Goal: Feedback & Contribution: Leave review/rating

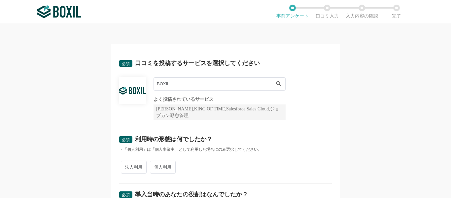
scroll to position [33, 0]
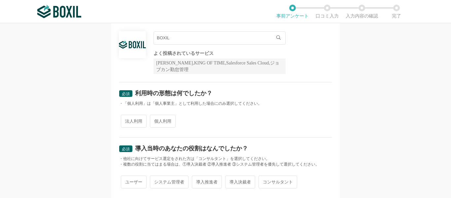
scroll to position [132, 0]
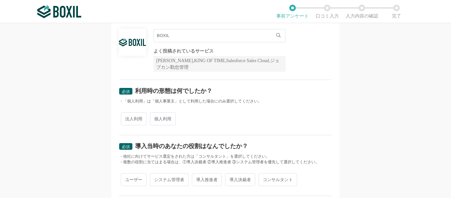
scroll to position [33, 0]
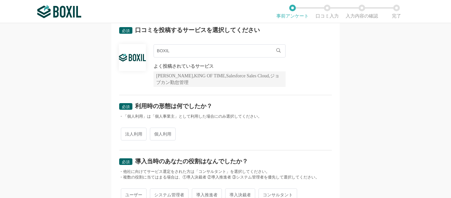
click at [210, 53] on input "BOXIL" at bounding box center [219, 50] width 132 height 13
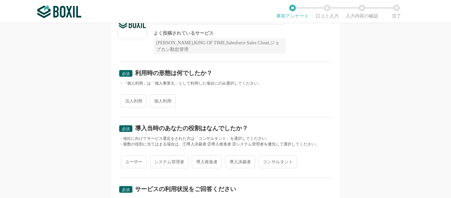
click at [165, 103] on span "個人利用" at bounding box center [163, 100] width 26 height 13
click at [156, 100] on input "個人利用" at bounding box center [153, 97] width 4 height 4
radio input "true"
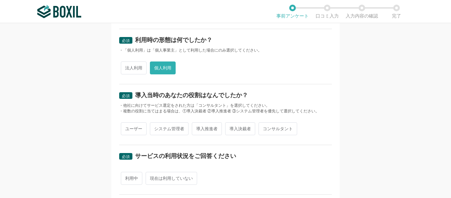
click at [141, 131] on span "ユーザー" at bounding box center [134, 128] width 26 height 13
click at [127, 127] on input "ユーザー" at bounding box center [124, 125] width 4 height 4
radio input "true"
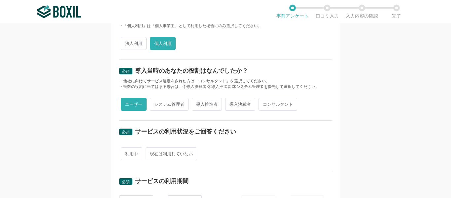
scroll to position [165, 0]
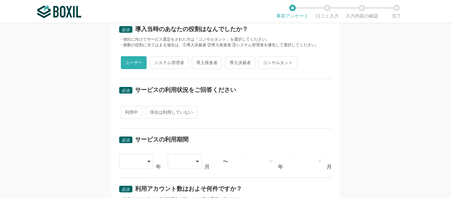
click at [135, 116] on span "利用中" at bounding box center [131, 112] width 21 height 13
click at [127, 111] on input "利用中" at bounding box center [124, 109] width 4 height 4
radio input "true"
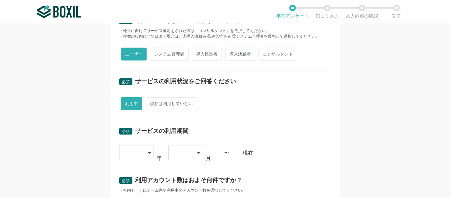
scroll to position [198, 0]
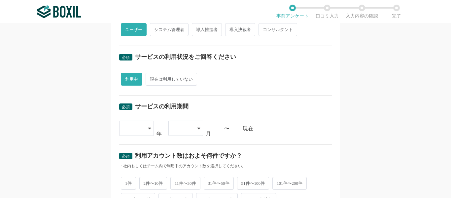
click at [156, 126] on div "2015 2016 2017 2018 2019 2020 2021 2022 2023 2024 2025 年 01 02 03 04 05 06 07 0…" at bounding box center [225, 128] width 212 height 16
click at [150, 130] on div at bounding box center [136, 127] width 35 height 15
click at [149, 129] on div at bounding box center [136, 127] width 35 height 15
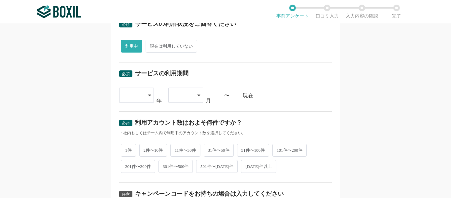
click at [143, 96] on div at bounding box center [136, 94] width 35 height 15
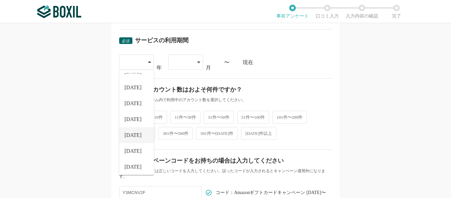
scroll to position [66, 0]
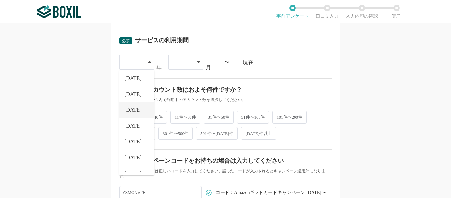
click at [131, 109] on span "[DATE]" at bounding box center [132, 109] width 17 height 5
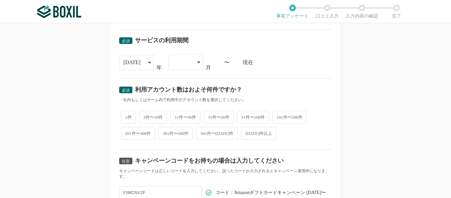
click at [177, 65] on div at bounding box center [182, 62] width 19 height 15
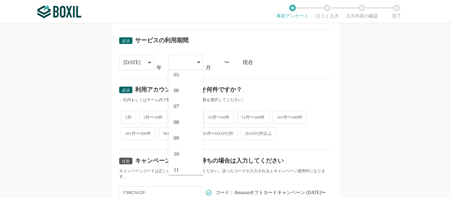
scroll to position [58, 0]
click at [266, 67] on div "2021 2015 2016 2017 2018 2019 2020 2021 2022 2023 2024 2025 年 01 02 03 04 05 06…" at bounding box center [225, 62] width 212 height 16
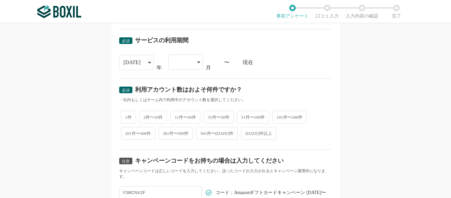
click at [278, 64] on div "現在" at bounding box center [287, 62] width 89 height 5
click at [190, 58] on div at bounding box center [185, 61] width 35 height 15
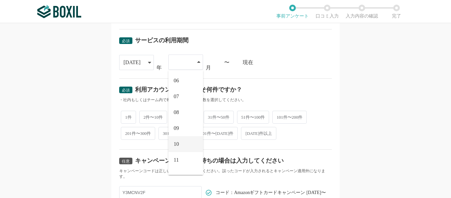
scroll to position [91, 0]
click at [177, 146] on span "11" at bounding box center [176, 148] width 5 height 5
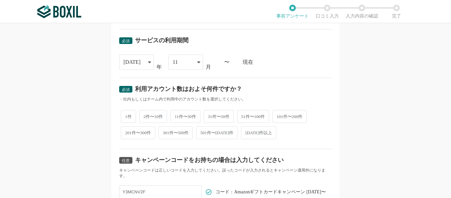
click at [141, 62] on div "[DATE]" at bounding box center [136, 61] width 35 height 15
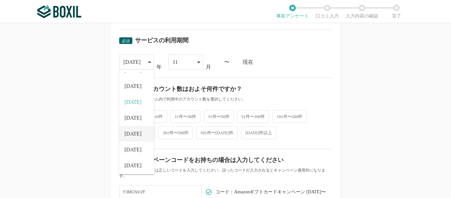
scroll to position [75, 0]
click at [134, 149] on li "[DATE]" at bounding box center [136, 148] width 35 height 16
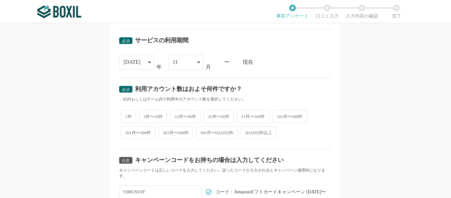
scroll to position [297, 0]
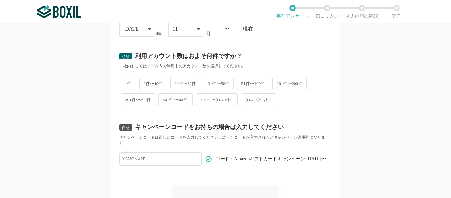
click at [134, 84] on div "1件 2件〜10件 11件〜30件 31件〜50件 51件〜100件 101件〜200件 201件〜300件 301件〜500件 501件〜1000件 100…" at bounding box center [225, 91] width 212 height 32
click at [129, 83] on span "1件" at bounding box center [128, 83] width 15 height 13
click at [127, 82] on input "1件" at bounding box center [124, 80] width 4 height 4
radio input "true"
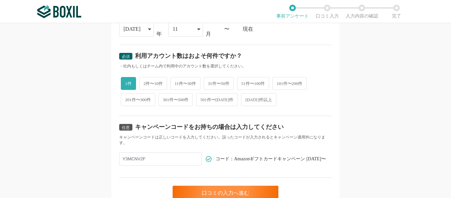
scroll to position [328, 0]
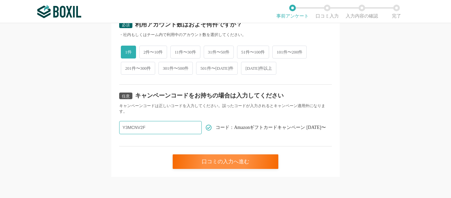
drag, startPoint x: 162, startPoint y: 125, endPoint x: 112, endPoint y: 119, distance: 50.4
click at [339, 112] on div "必須 口コミを投稿するサービスを選択してください BOXIL BOXIL BOXIL Ads BOXIL EXPO よく投稿されているサービス Sansan,…" at bounding box center [225, 110] width 451 height 175
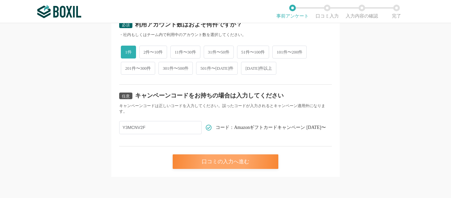
click at [251, 160] on div "口コミの入力へ進む" at bounding box center [226, 161] width 106 height 15
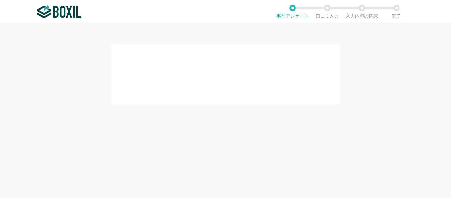
scroll to position [0, 0]
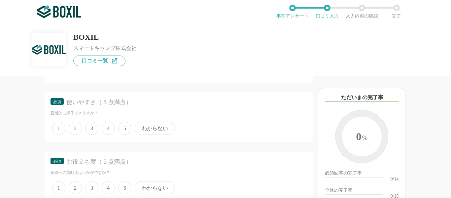
scroll to position [99, 0]
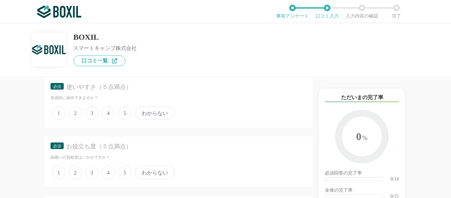
click at [121, 113] on span "5" at bounding box center [124, 112] width 13 height 13
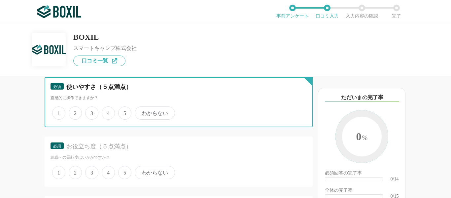
click at [121, 112] on input "5" at bounding box center [122, 109] width 4 height 4
radio input "true"
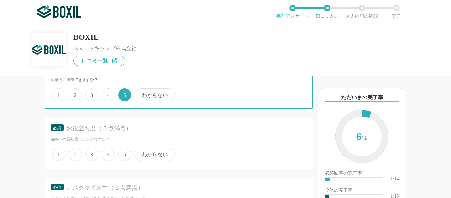
scroll to position [132, 0]
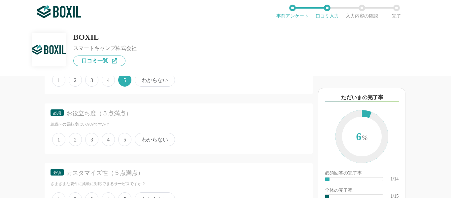
click at [109, 141] on span "4" at bounding box center [108, 139] width 13 height 13
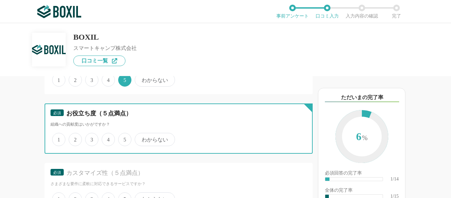
click at [108, 138] on input "4" at bounding box center [105, 136] width 4 height 4
radio input "true"
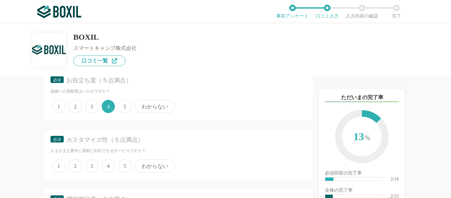
click at [123, 163] on span "5" at bounding box center [124, 165] width 13 height 13
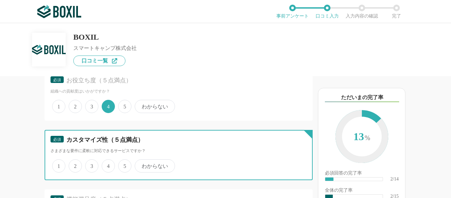
click at [123, 163] on input "5" at bounding box center [122, 162] width 4 height 4
radio input "true"
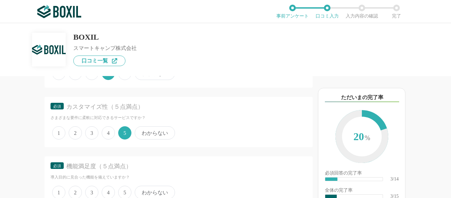
click at [96, 135] on span "3" at bounding box center [91, 132] width 13 height 13
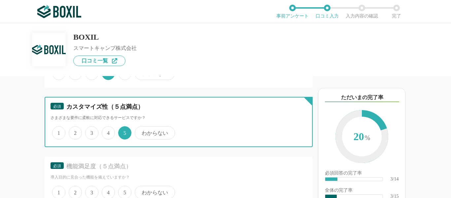
click at [91, 131] on input "3" at bounding box center [89, 129] width 4 height 4
radio input "true"
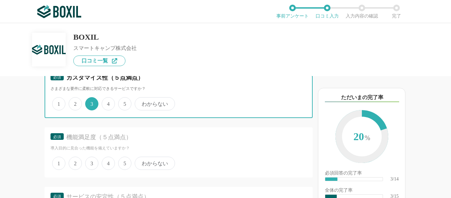
scroll to position [264, 0]
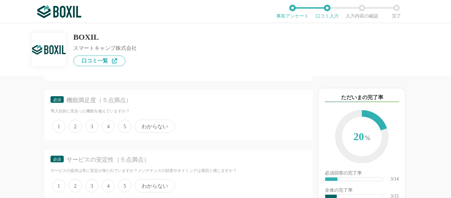
click at [115, 130] on div "1 2 3 4 5 わからない" at bounding box center [178, 126] width 256 height 16
click at [115, 129] on div "1 2 3 4 5 わからない" at bounding box center [178, 126] width 256 height 16
click at [110, 128] on span "4" at bounding box center [108, 125] width 13 height 13
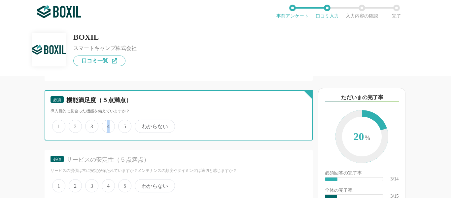
click at [108, 125] on input "4" at bounding box center [105, 122] width 4 height 4
radio input "true"
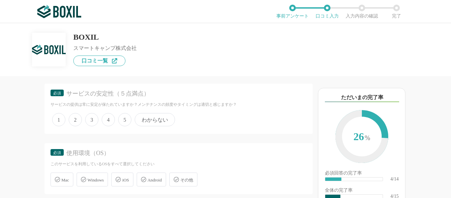
click at [122, 115] on span "5" at bounding box center [124, 119] width 13 height 13
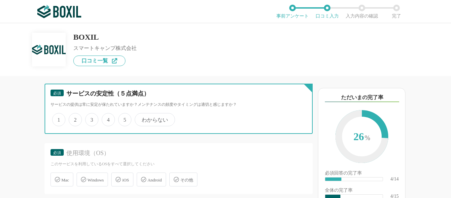
click at [122, 115] on input "5" at bounding box center [122, 116] width 4 height 4
radio input "true"
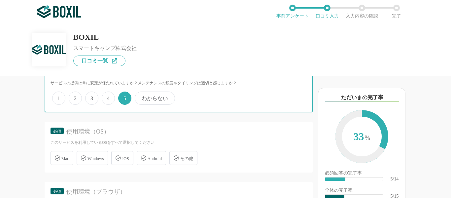
scroll to position [363, 0]
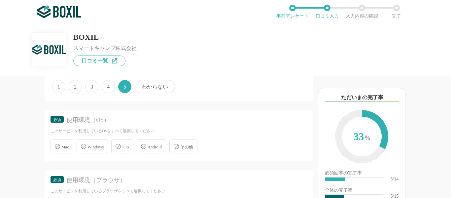
click at [96, 144] on span "Windows" at bounding box center [95, 146] width 16 height 5
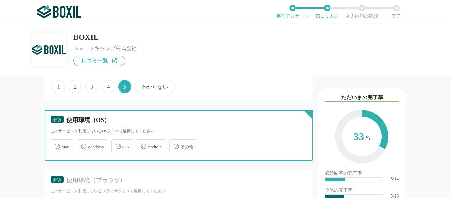
click at [82, 143] on input "Windows" at bounding box center [80, 142] width 4 height 4
checkbox input "true"
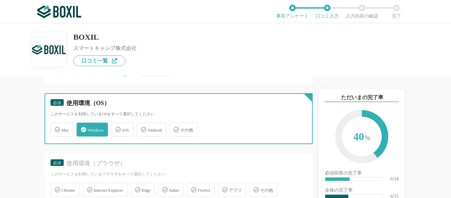
scroll to position [429, 0]
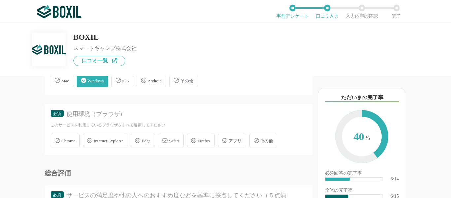
click at [75, 141] on span "Chrome" at bounding box center [68, 140] width 14 height 5
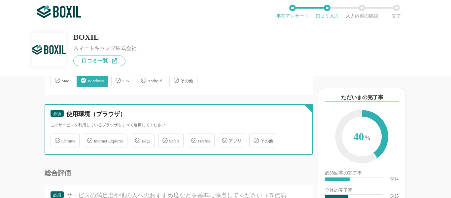
click at [56, 139] on input "Chrome" at bounding box center [54, 136] width 4 height 4
checkbox input "true"
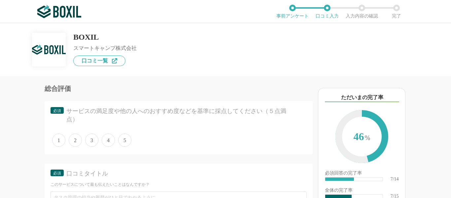
scroll to position [528, 0]
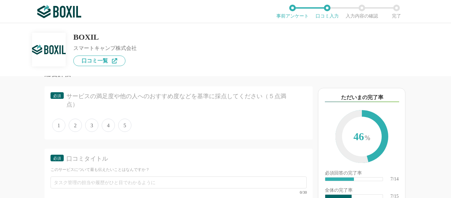
click at [113, 126] on span "4" at bounding box center [108, 124] width 13 height 13
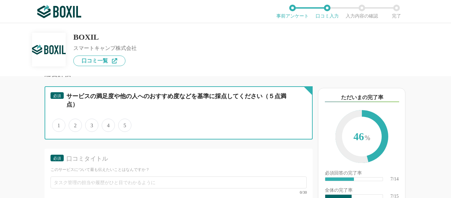
click at [108, 124] on input "4" at bounding box center [105, 121] width 4 height 4
radio input "true"
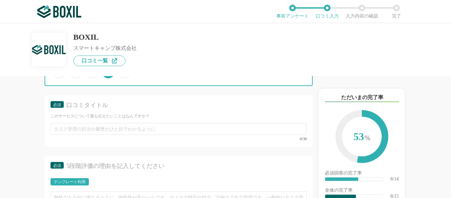
scroll to position [594, 0]
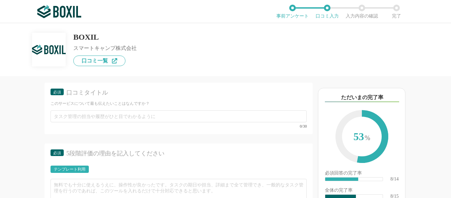
click at [119, 108] on div "必須 口コミタイトル このサービスについて最も伝えたいことはなんですか？ 0/30" at bounding box center [179, 107] width 268 height 51
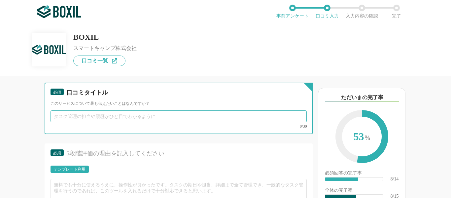
click at [120, 113] on input "text" at bounding box center [178, 116] width 256 height 12
type input "口"
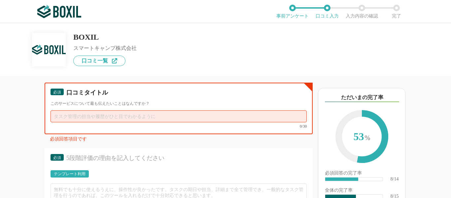
type input "ｓ"
type input "あ"
type input "火"
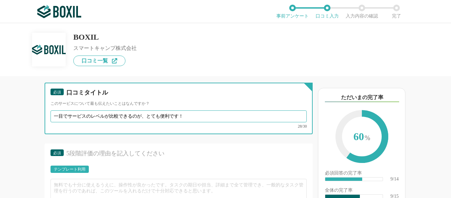
click at [102, 117] on input "一目でサービスのレベルが比較できるのが、とても便利です！" at bounding box center [178, 116] width 256 height 12
type input "一目でサービスの質・口コミが比較できるのが、とても便利です！"
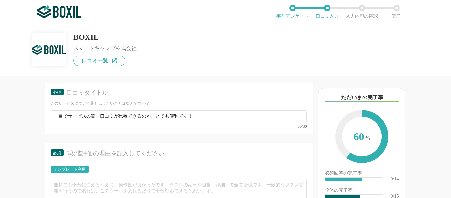
click at [141, 99] on div "必須 口コミタイトル" at bounding box center [178, 94] width 256 height 12
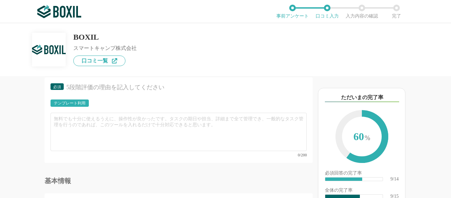
click at [137, 110] on div "テンプレート利用" at bounding box center [178, 104] width 256 height 11
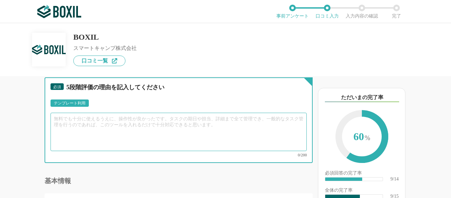
click at [127, 128] on textarea at bounding box center [178, 132] width 256 height 38
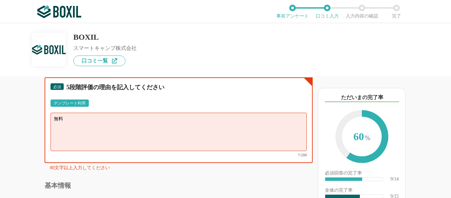
type textarea "無"
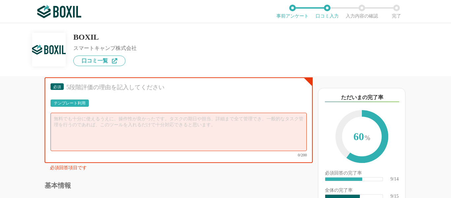
click at [72, 106] on div "テンプレート利用" at bounding box center [69, 102] width 38 height 7
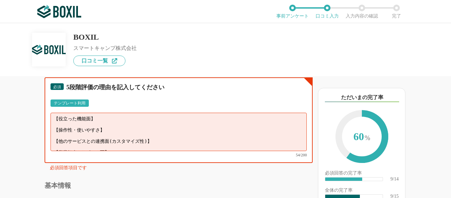
click at [105, 127] on textarea "【役立った機能面】 【操作性・使いやすさ】 【他のサービスとの連携面(カスタマイズ性)】 【営業担当やサポート面】" at bounding box center [178, 132] width 256 height 38
click at [114, 119] on textarea "【役立った機能面】 【操作性・使いやすさ】 【他のサービスとの連携面(カスタマイズ性)】 【営業担当やサポート面】" at bounding box center [178, 132] width 256 height 38
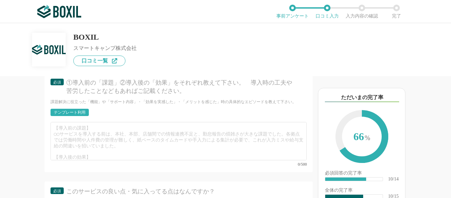
scroll to position [792, 0]
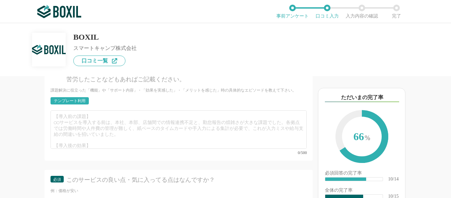
type textarea "【役立った機能面】無料アカウントでも十分に使用できるのが素晴らしいです。 【操作性・使いやすさ】一目で、検討しているサービスの質やレベル、口コミが比較できるの…"
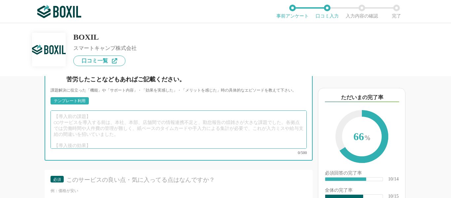
click at [111, 125] on textarea at bounding box center [178, 129] width 256 height 38
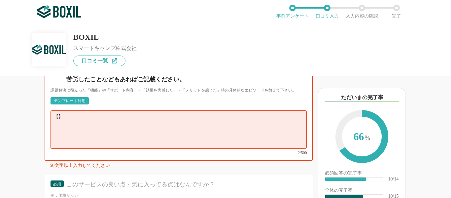
type textarea "【】"
click at [78, 99] on div "テンプレート利用" at bounding box center [70, 101] width 32 height 4
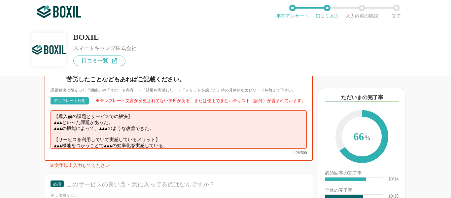
click at [154, 124] on textarea "【導入前の課題とサービスでの解決】 ▲▲▲といった課題があった。 ▲▲▲の機能によって、▲▲▲のような改善できた。 【サービスを利用していて実感しているメリッ…" at bounding box center [178, 129] width 256 height 38
drag, startPoint x: 169, startPoint y: 124, endPoint x: 35, endPoint y: 118, distance: 134.1
click at [35, 118] on div "他のサービス・ツールと連携していますか？ ※複数選択可 例：Slack、Salesforce 選択したサービス 未選択 必須 使いやすさ（５点満点） 直感的に…" at bounding box center [156, 137] width 312 height 122
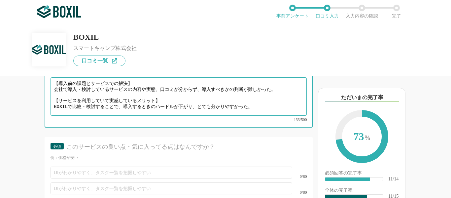
type textarea "【導入前の課題とサービスでの解決】 会社で導入・検討しているサービスの内容や実態、口コミが分からず、導入すべきかの判断が難しかった。 【サービスを利用していて…"
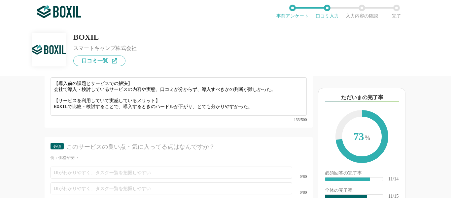
click at [197, 155] on div "必須 このサービスの良い点・気に入ってる点はなんですか？ 例：価格が安い 0/80 0/80 0/80" at bounding box center [179, 177] width 268 height 81
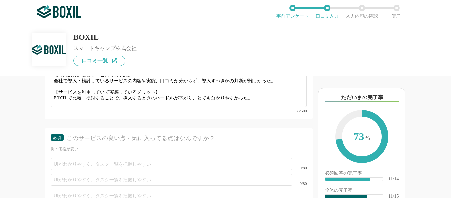
scroll to position [858, 0]
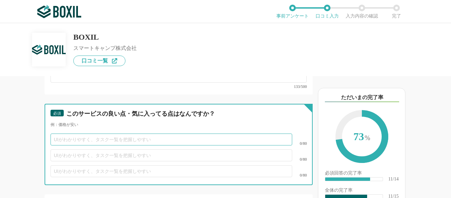
click at [109, 133] on input "text" at bounding box center [171, 139] width 242 height 12
type input "比較検討がしやすい"
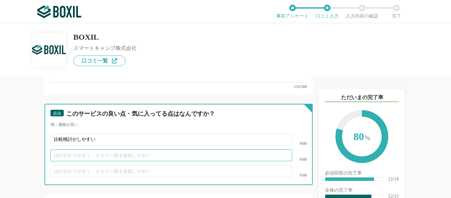
click at [119, 149] on input "text" at bounding box center [171, 155] width 242 height 12
type input "く"
type input "口コミ投稿が分かりやすい"
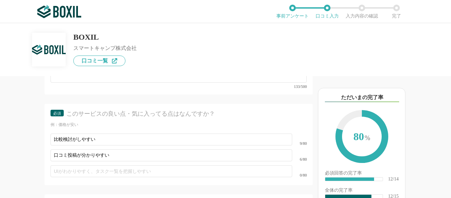
click at [182, 94] on div "基本情報 必須 ①導入前の「課題」②導入後の「効果」をそれぞれ教えて下さい。　導入時の工夫や苦労したことなどもあればご記載ください。 課題解決に役立った「機能…" at bounding box center [179, 133] width 268 height 309
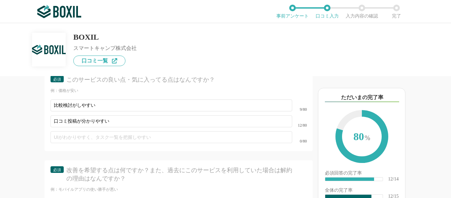
scroll to position [924, 0]
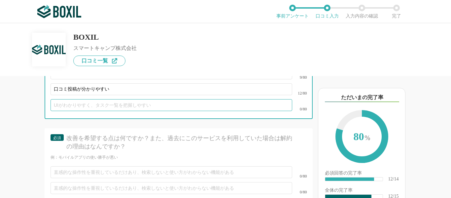
click at [96, 101] on input "text" at bounding box center [171, 105] width 242 height 12
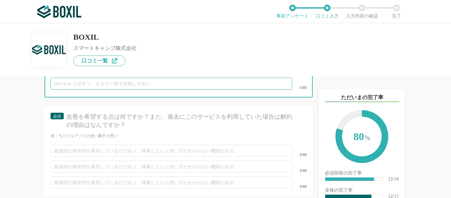
scroll to position [957, 0]
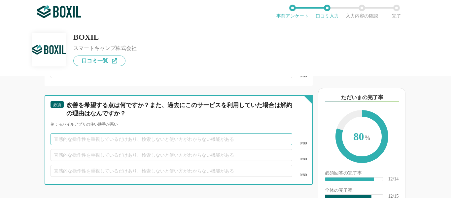
click at [95, 133] on input "text" at bounding box center [171, 139] width 242 height 12
type input "さ"
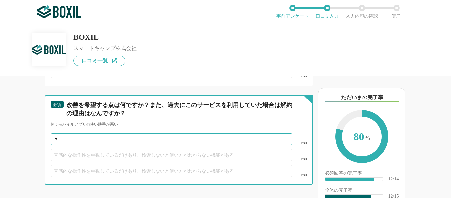
type input "さ"
type input "ち"
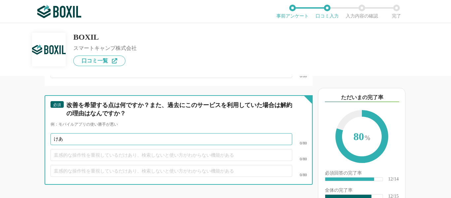
type input "け"
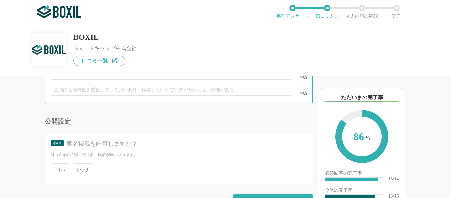
scroll to position [1051, 0]
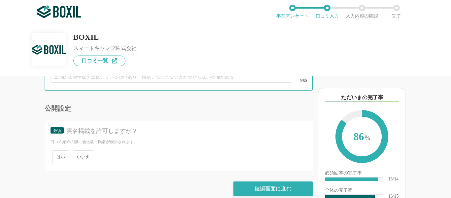
type input "他の比較サイトとの差別化が難しい"
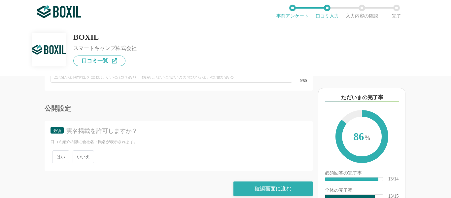
click at [84, 150] on span "いいえ" at bounding box center [83, 156] width 21 height 13
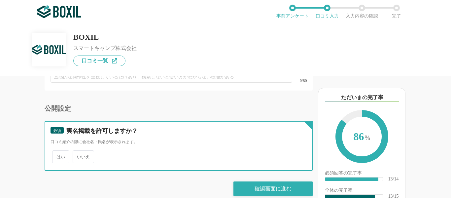
click at [79, 151] on input "いいえ" at bounding box center [76, 153] width 4 height 4
radio input "true"
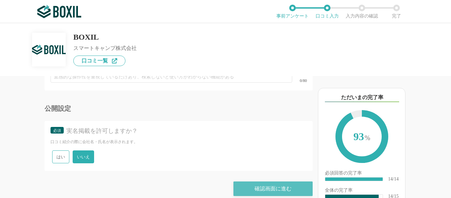
click at [261, 181] on div "確認画面に進む" at bounding box center [272, 188] width 79 height 15
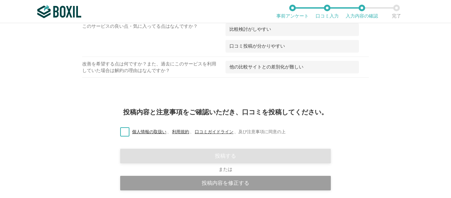
scroll to position [554, 0]
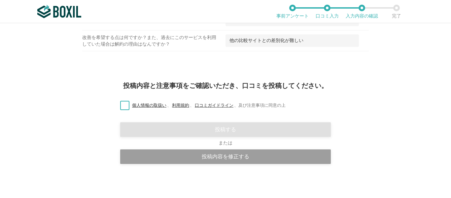
click at [124, 105] on label "個人情報の取扱い 、 利用規約 、 口コミガイドライン 、 及び注意事項に同意の上" at bounding box center [200, 105] width 171 height 7
click at [0, 0] on input "個人情報の取扱い 、 利用規約 、 口コミガイドライン 、 及び注意事項に同意の上" at bounding box center [0, 0] width 0 height 0
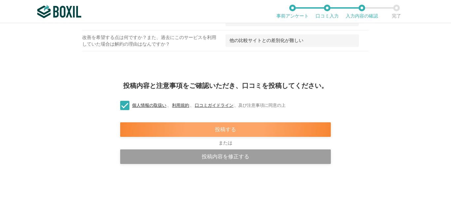
click at [205, 128] on div "投稿する" at bounding box center [225, 129] width 211 height 15
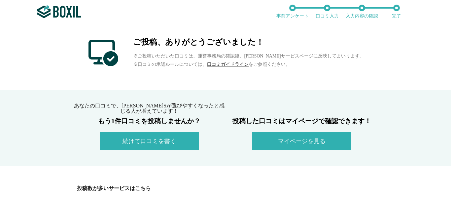
click at [62, 12] on img at bounding box center [59, 11] width 44 height 13
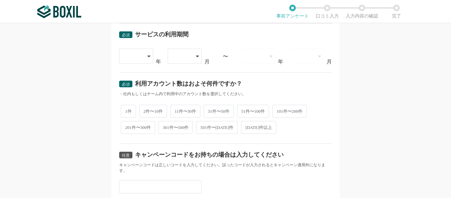
scroll to position [328, 0]
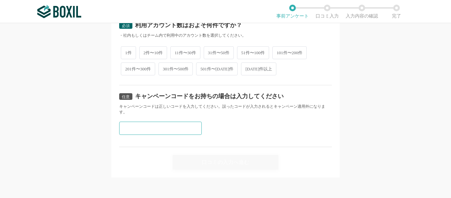
click at [180, 122] on input "text" at bounding box center [160, 127] width 82 height 13
paste input "Y3MCNV2F"
type input "Y3MCNV2F"
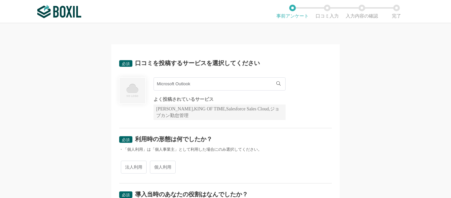
scroll to position [66, 0]
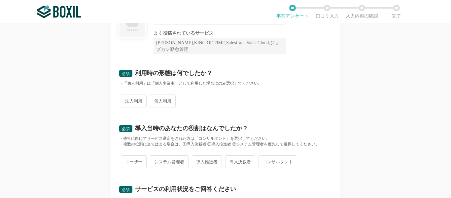
click at [132, 102] on span "法人利用" at bounding box center [134, 100] width 26 height 13
click at [127, 100] on input "法人利用" at bounding box center [124, 97] width 4 height 4
radio input "true"
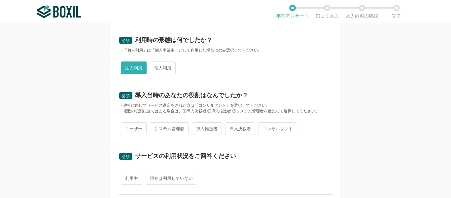
click at [133, 125] on span "ユーザー" at bounding box center [134, 128] width 26 height 13
click at [127, 125] on input "ユーザー" at bounding box center [124, 125] width 4 height 4
radio input "true"
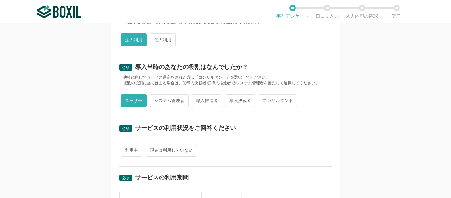
scroll to position [165, 0]
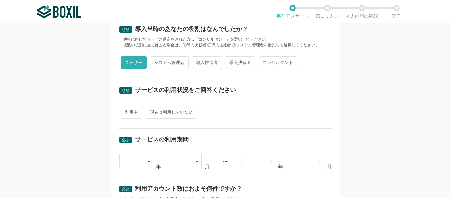
click at [129, 117] on span "利用中" at bounding box center [131, 112] width 21 height 13
click at [127, 111] on input "利用中" at bounding box center [124, 109] width 4 height 4
radio input "true"
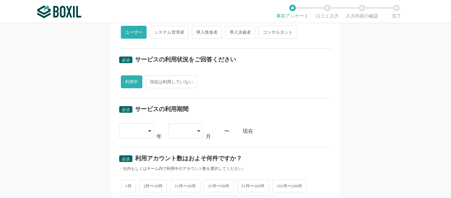
scroll to position [231, 0]
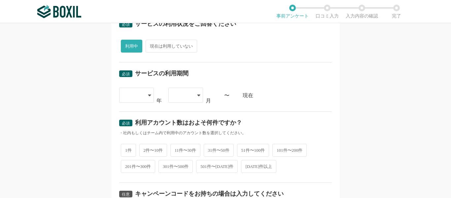
click at [138, 99] on div at bounding box center [132, 95] width 19 height 15
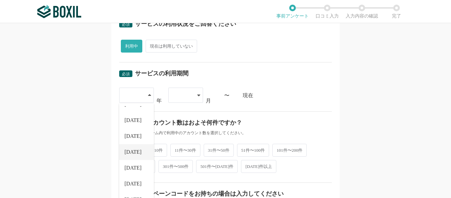
scroll to position [75, 0]
click at [132, 135] on span "[DATE]" at bounding box center [132, 133] width 17 height 5
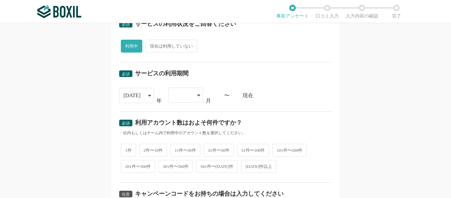
click at [185, 102] on div at bounding box center [182, 95] width 19 height 15
click at [181, 161] on li "04" at bounding box center [185, 161] width 35 height 16
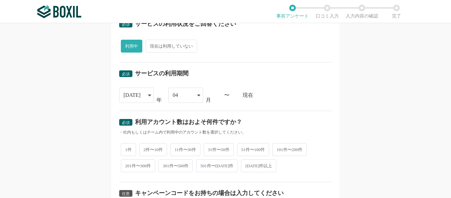
scroll to position [264, 0]
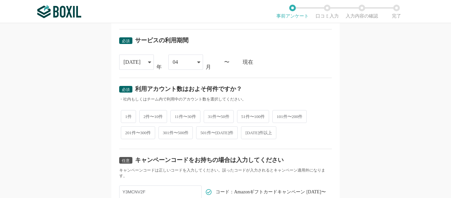
click at [249, 115] on span "51件〜100件" at bounding box center [253, 116] width 32 height 13
click at [243, 115] on input "51件〜100件" at bounding box center [241, 113] width 4 height 4
radio input "true"
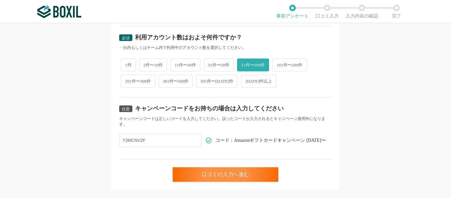
scroll to position [328, 0]
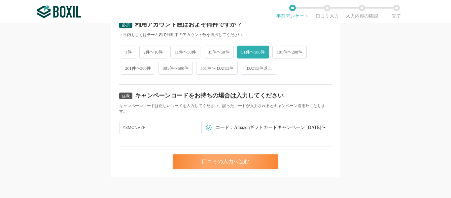
click at [235, 156] on div "口コミの入力へ進む" at bounding box center [226, 161] width 106 height 15
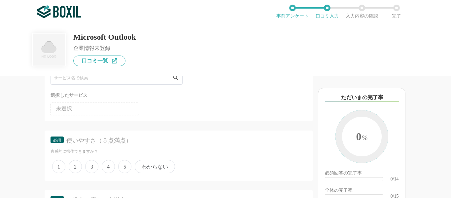
scroll to position [66, 0]
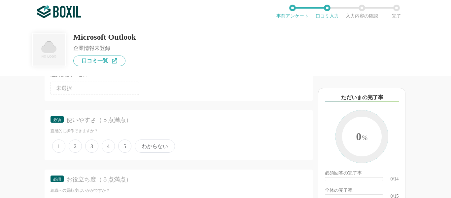
click at [125, 149] on span "5" at bounding box center [124, 145] width 13 height 13
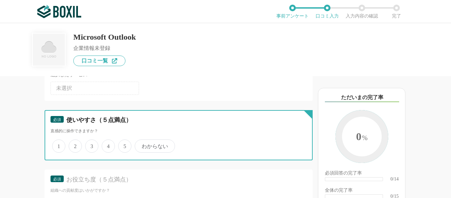
click at [124, 145] on input "5" at bounding box center [122, 142] width 4 height 4
radio input "true"
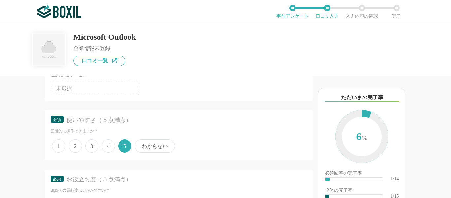
click at [109, 147] on span "4" at bounding box center [108, 145] width 13 height 13
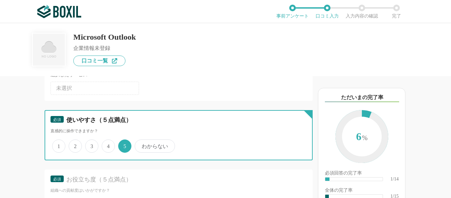
click at [108, 145] on input "4" at bounding box center [105, 142] width 4 height 4
radio input "true"
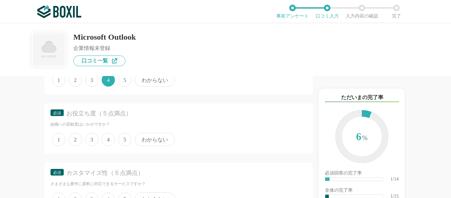
click at [124, 141] on span "5" at bounding box center [124, 139] width 13 height 13
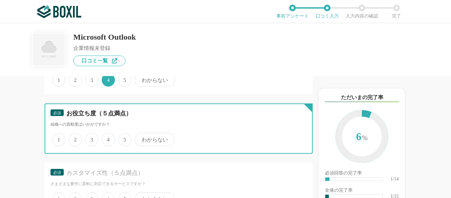
click at [124, 138] on input "5" at bounding box center [122, 136] width 4 height 4
radio input "true"
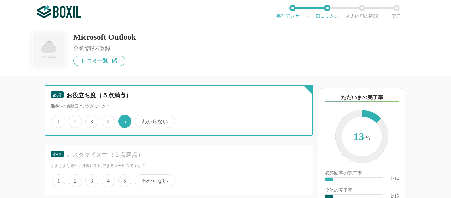
scroll to position [165, 0]
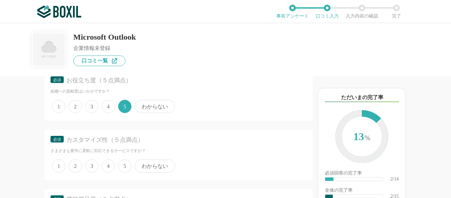
click at [108, 163] on span "4" at bounding box center [108, 165] width 13 height 13
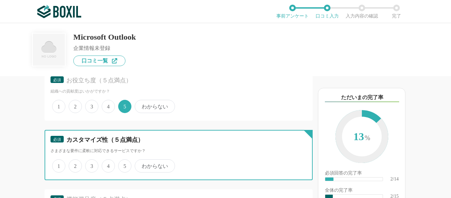
click at [108, 163] on input "4" at bounding box center [105, 162] width 4 height 4
radio input "true"
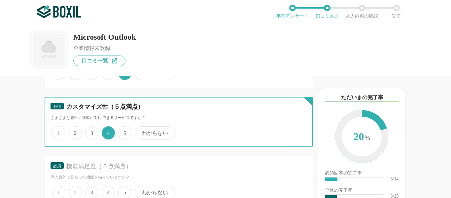
scroll to position [231, 0]
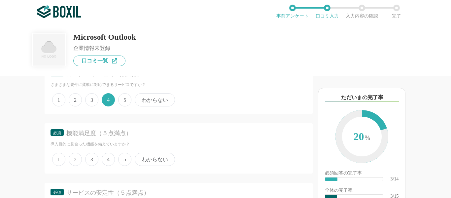
click at [94, 99] on span "3" at bounding box center [91, 99] width 13 height 13
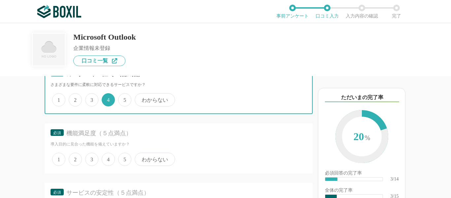
click at [91, 98] on input "3" at bounding box center [89, 96] width 4 height 4
radio input "true"
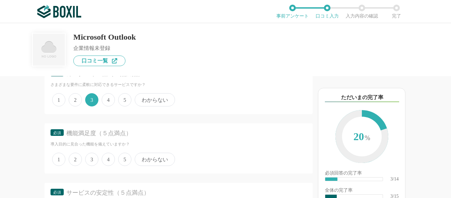
click at [108, 157] on span "4" at bounding box center [108, 158] width 13 height 13
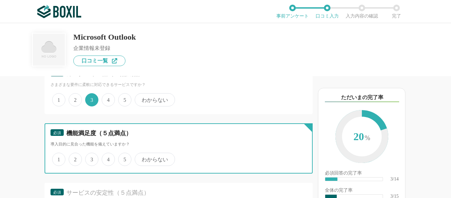
click at [108, 157] on input "4" at bounding box center [105, 155] width 4 height 4
radio input "true"
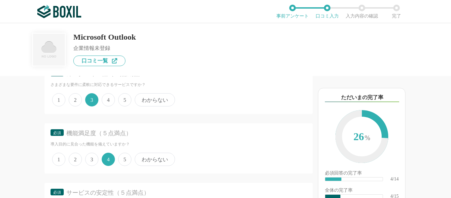
click at [91, 157] on span "3" at bounding box center [91, 158] width 13 height 13
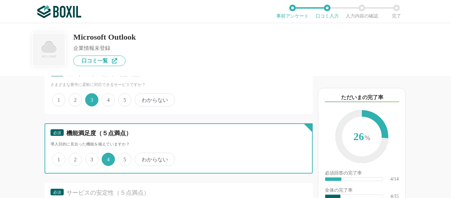
click at [91, 157] on input "3" at bounding box center [89, 155] width 4 height 4
radio input "true"
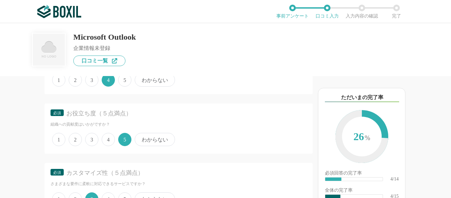
scroll to position [99, 0]
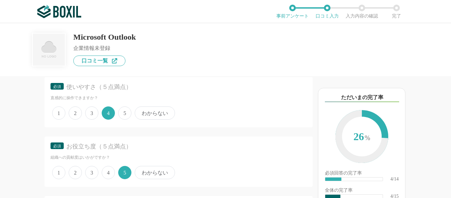
click at [109, 172] on span "4" at bounding box center [108, 172] width 13 height 13
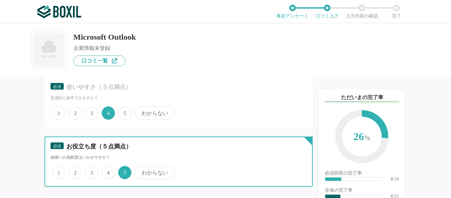
click at [108, 171] on input "4" at bounding box center [105, 169] width 4 height 4
radio input "true"
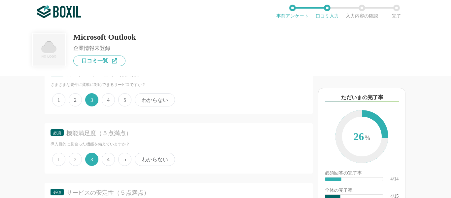
scroll to position [297, 0]
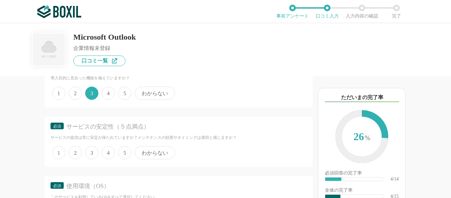
click at [114, 154] on span "4" at bounding box center [108, 152] width 13 height 13
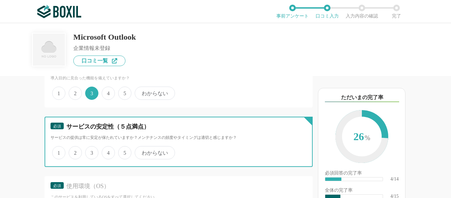
click at [108, 151] on input "4" at bounding box center [105, 149] width 4 height 4
radio input "true"
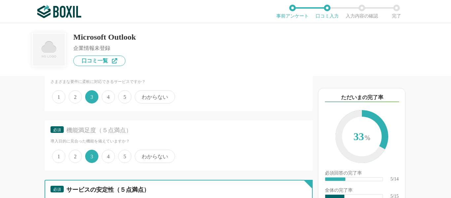
scroll to position [231, 0]
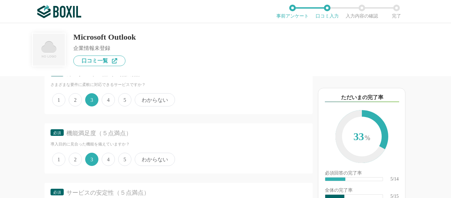
click at [114, 99] on span "4" at bounding box center [108, 99] width 13 height 13
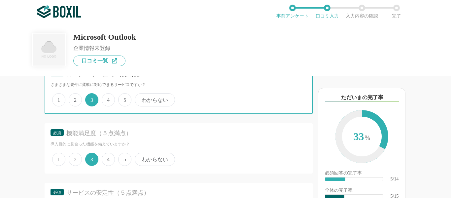
click at [108, 98] on input "4" at bounding box center [105, 96] width 4 height 4
radio input "true"
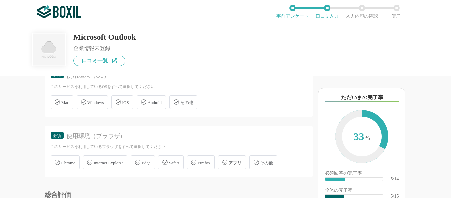
scroll to position [396, 0]
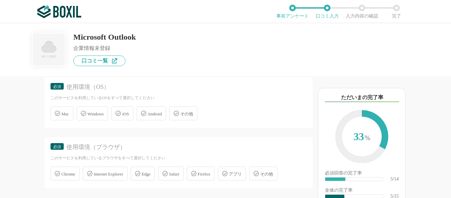
click at [193, 115] on span "その他" at bounding box center [186, 113] width 13 height 5
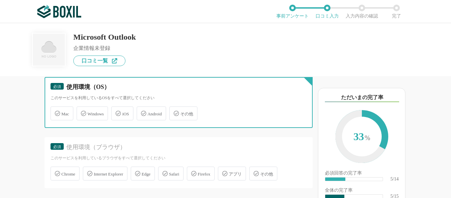
click at [175, 112] on input "その他" at bounding box center [173, 109] width 4 height 4
checkbox input "true"
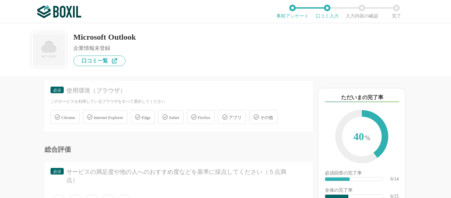
scroll to position [462, 0]
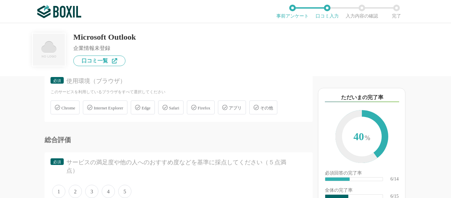
click at [227, 107] on icon at bounding box center [224, 107] width 5 height 5
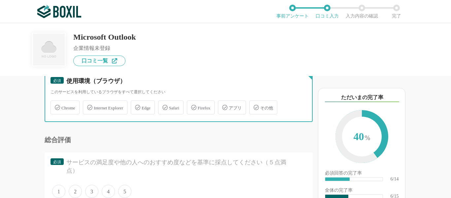
click at [223, 106] on input "アプリ" at bounding box center [221, 103] width 4 height 4
checkbox input "true"
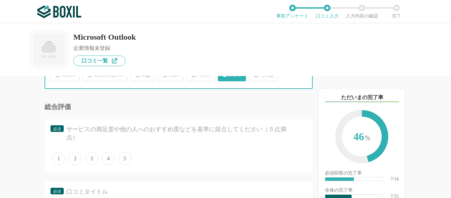
scroll to position [528, 0]
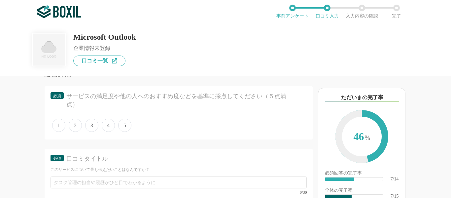
click at [104, 125] on span "4" at bounding box center [108, 124] width 13 height 13
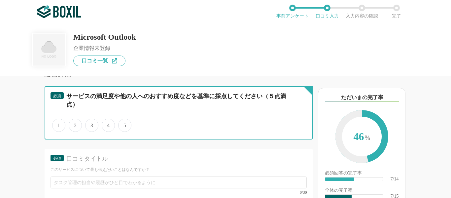
click at [104, 124] on input "4" at bounding box center [105, 121] width 4 height 4
radio input "true"
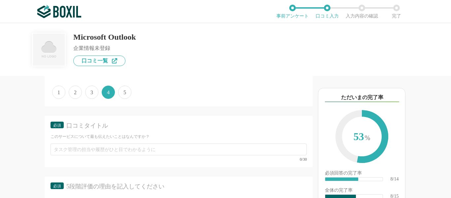
click at [111, 142] on div "必須 口コミタイトル このサービスについて最も伝えたいことはなんですか？ 0/30" at bounding box center [179, 140] width 268 height 51
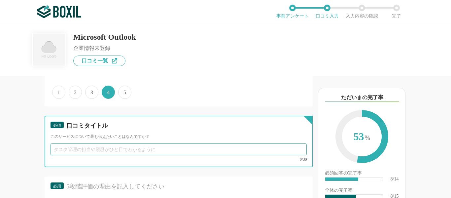
click at [110, 150] on input "text" at bounding box center [178, 149] width 256 height 12
click at [92, 149] on input "text" at bounding box center [178, 149] width 256 height 12
type input "さ"
click at [85, 149] on input "メールソフトといえばOutlook！" at bounding box center [178, 149] width 256 height 12
click at [81, 151] on input "メールソフトといえばOutlook！" at bounding box center [178, 149] width 256 height 12
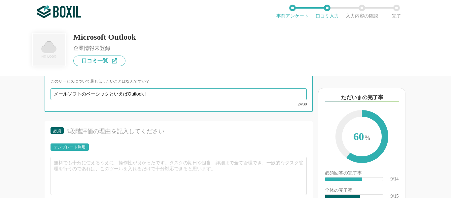
scroll to position [627, 0]
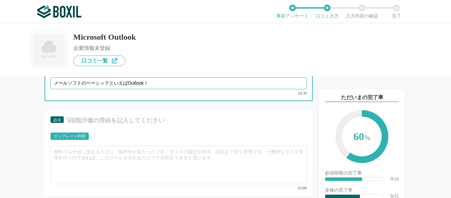
type input "メールソフトのベーシックといえばOutlook！"
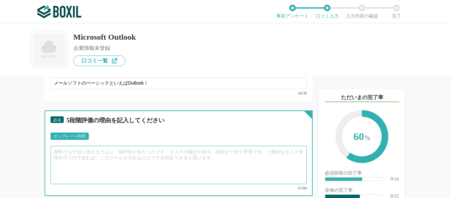
click at [119, 148] on textarea at bounding box center [178, 165] width 256 height 38
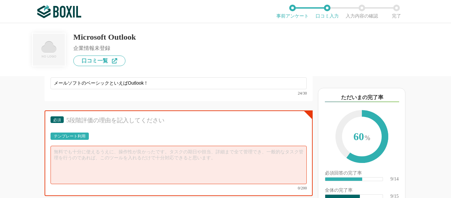
click at [79, 136] on div "テンプレート利用" at bounding box center [70, 136] width 32 height 4
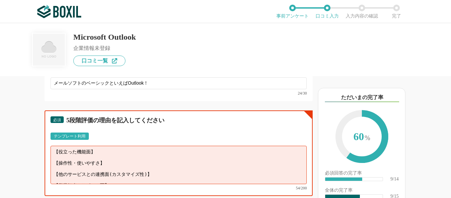
click at [143, 157] on textarea "【役立った機能面】 【操作性・使いやすさ】 【他のサービスとの連携面(カスタマイズ性)】 【営業担当やサポート面】" at bounding box center [178, 165] width 256 height 38
click at [127, 152] on textarea "【役立った機能面】 【操作性・使いやすさ】 【他のサービスとの連携面(カスタマイズ性)】 【営業担当やサポート面】" at bounding box center [178, 165] width 256 height 38
click at [65, 149] on textarea "【役e立った機能面】Offic 【操作性・使いやすさ】 【他のサービスとの連携面(カスタマイズ性)】 【営業担当やサポート面】" at bounding box center [178, 165] width 256 height 38
paste textarea "Offic"
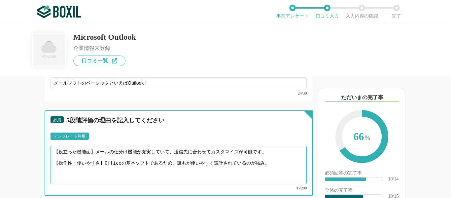
click at [263, 161] on textarea "【役立った機能面】メールの仕分け機能が充実していて、送信先に合わせてカスタマイズが可能です。 【操作性・使いやすさ】Officeの基本ソフトであるため、誰もが…" at bounding box center [178, 165] width 256 height 38
type textarea "【役立った機能面】メールの仕分け機能が充実していて、送信先に合わせてカスタマイズが可能です。 【操作性・使いやすさ】Officeの基本ソフトであるため、誰もが…"
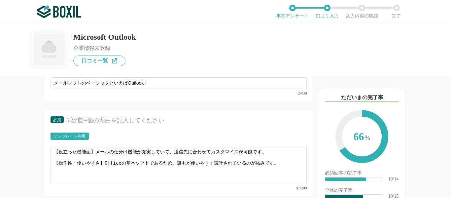
click at [244, 114] on div "必須 5段階評価の理由を記入してください テンプレート利用 ፠テンプレート文言が変更されてない箇所がある、または使用できないテキスト（記号）が含まれています。…" at bounding box center [179, 152] width 268 height 85
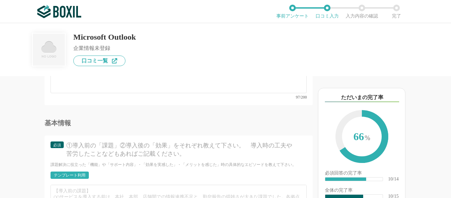
scroll to position [759, 0]
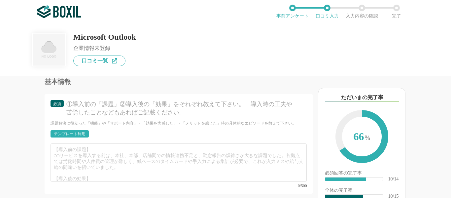
click at [61, 132] on div "テンプレート利用" at bounding box center [70, 134] width 32 height 4
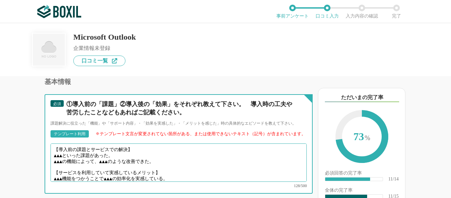
click at [119, 152] on textarea "【導入前の課題とサービスでの解決】 ▲▲▲といった課題があった。 ▲▲▲の機能によって、▲▲▲のような改善できた。 【サービスを利用していて実感しているメリッ…" at bounding box center [178, 162] width 256 height 38
drag, startPoint x: 176, startPoint y: 157, endPoint x: 34, endPoint y: 152, distance: 141.6
click at [34, 152] on div "他のサービス・ツールと連携していますか？ ※複数選択可 例：Slack、Salesforce 選択したサービス 未選択 必須 使いやすさ（５点満点） 直感的に…" at bounding box center [156, 137] width 312 height 122
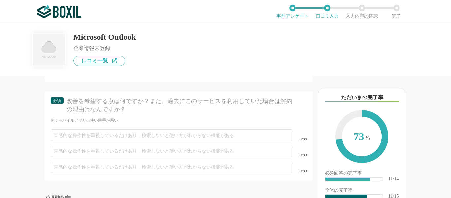
scroll to position [952, 0]
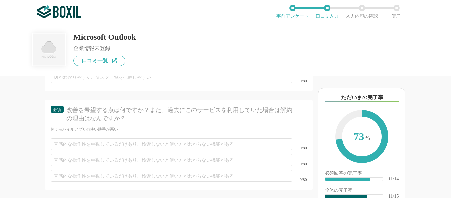
type textarea "【導入前の課題とサービスでの解決】 ・会社統一のメールソフトを検討していたところ、Office標準ソフトであり、導入が容易であったため決定した。 【サービスを…"
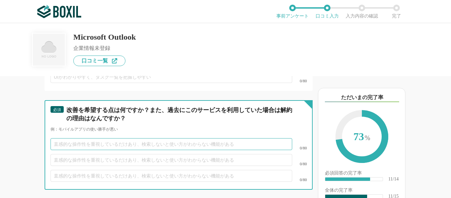
click at [92, 138] on input "text" at bounding box center [171, 144] width 242 height 12
type input "さ"
type input "ｓ"
type input "あ"
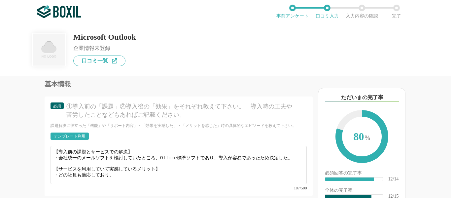
scroll to position [754, 0]
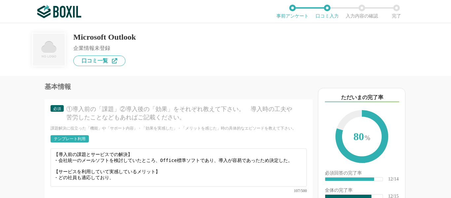
type input "他のメールアドレスとの連携がしにくいのが課題。"
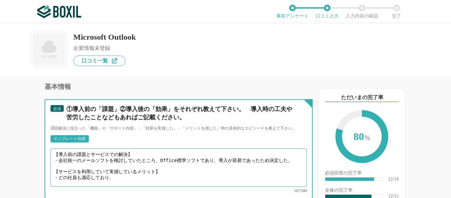
click at [144, 169] on textarea "【導入前の課題とサービスでの解決】 ・会社統一のメールソフトを検討していたところ、Office標準ソフトであり、導入が容易であったため決定した。 【サービスを…" at bounding box center [178, 167] width 256 height 38
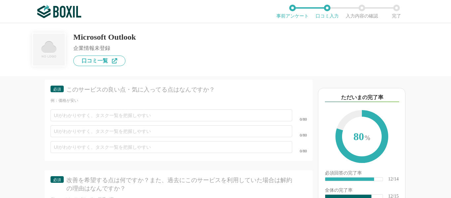
scroll to position [886, 0]
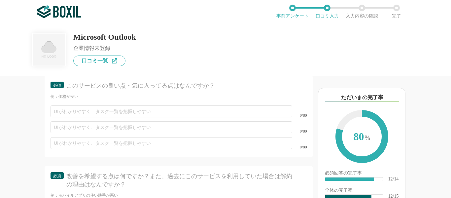
type textarea "【導入前の課題とサービスでの解決】 ・会社統一のメールソフトを検討していたところ、Office標準ソフトであり、導入が容易であったため決定した。 【サービスを…"
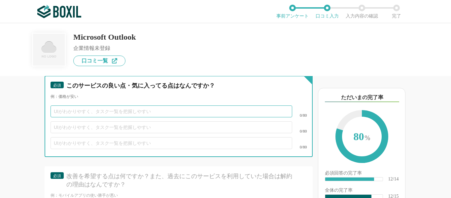
click at [102, 108] on input "text" at bounding box center [171, 111] width 242 height 12
click at [102, 106] on input "text" at bounding box center [171, 111] width 242 height 12
type input "だ"
type input "さ"
type input "べ"
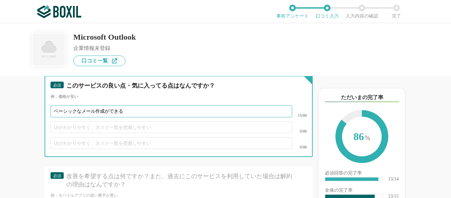
type input "ベーシックなメール作成ができる"
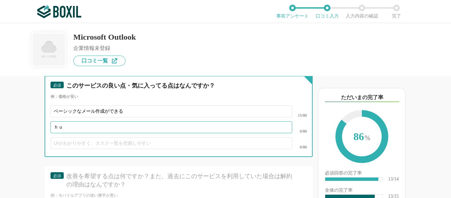
type input "ｈ"
type input "フィルタリング機能が充実している"
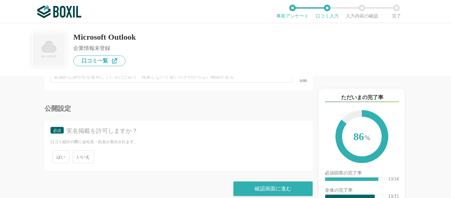
type input "迷惑メールの精度も高い"
click at [86, 150] on span "いいえ" at bounding box center [83, 156] width 21 height 13
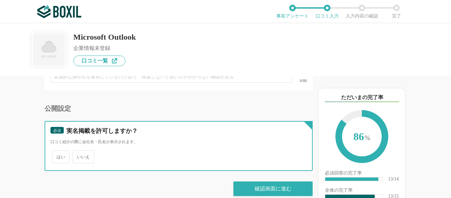
click at [79, 151] on input "いいえ" at bounding box center [76, 153] width 4 height 4
radio input "true"
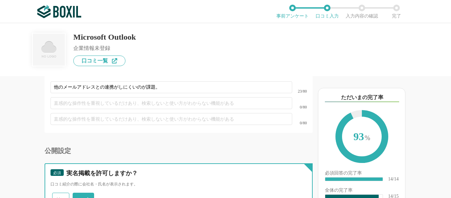
scroll to position [1051, 0]
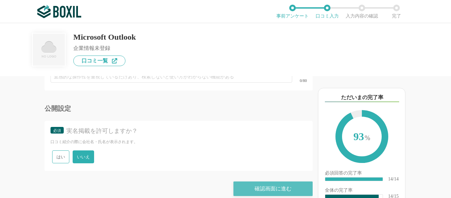
click at [244, 181] on div "確認画面に進む" at bounding box center [272, 188] width 79 height 15
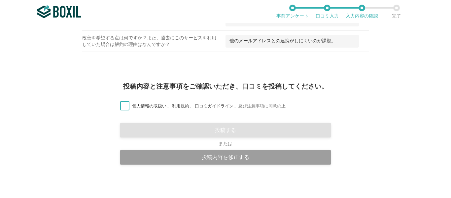
scroll to position [578, 0]
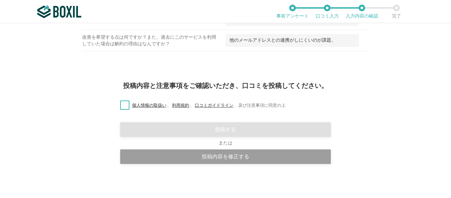
click at [119, 105] on label "個人情報の取扱い 、 利用規約 、 口コミガイドライン 、 及び注意事項に同意の上" at bounding box center [200, 105] width 171 height 7
click at [0, 0] on input "個人情報の取扱い 、 利用規約 、 口コミガイドライン 、 及び注意事項に同意の上" at bounding box center [0, 0] width 0 height 0
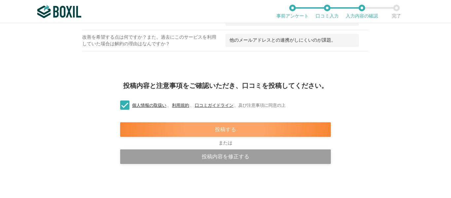
click at [204, 128] on div "投稿する" at bounding box center [225, 129] width 211 height 15
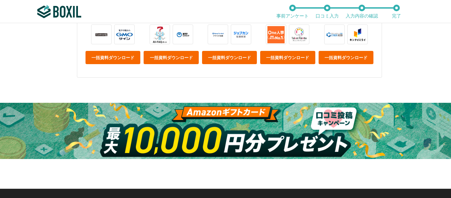
scroll to position [212, 0]
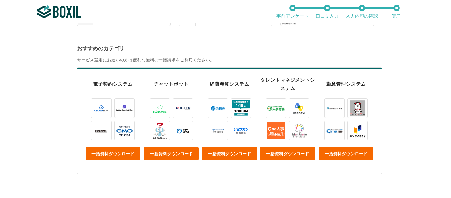
click at [273, 109] on img at bounding box center [276, 108] width 20 height 20
click at [281, 82] on div "タレントマネジメントシステム" at bounding box center [287, 84] width 55 height 15
click at [273, 108] on img at bounding box center [276, 108] width 20 height 20
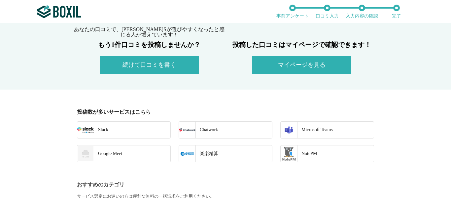
scroll to position [0, 0]
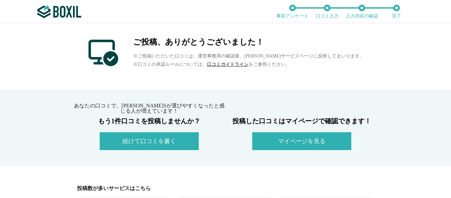
click at [68, 11] on img at bounding box center [59, 11] width 44 height 13
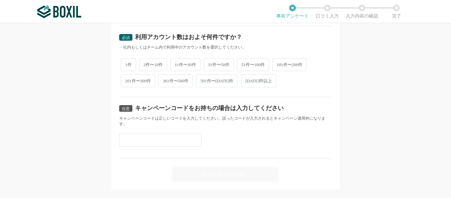
scroll to position [328, 0]
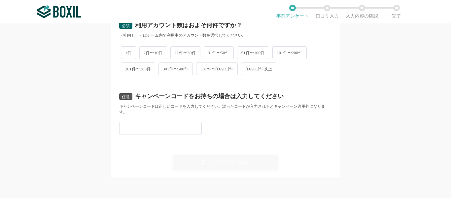
click at [154, 126] on input "text" at bounding box center [160, 127] width 82 height 13
paste input "Offic"
type input "Offic"
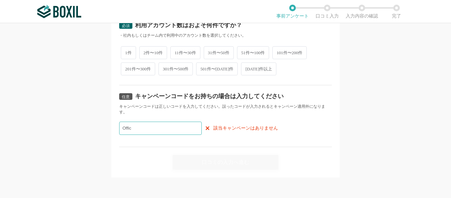
drag, startPoint x: 167, startPoint y: 124, endPoint x: 70, endPoint y: 115, distance: 97.7
click at [71, 117] on div "必須 口コミを投稿するサービスを選択してください KING OF TIME 人事労務 KING OF TIME 人事労務 よく投稿されているサービス Sans…" at bounding box center [225, 110] width 451 height 175
click at [178, 134] on div "任意 キャンペーンコードをお持ちの場合は入力してください キャンペーンコードは正しいコードを入力してください。誤ったコードが入力されるとキャンペーン適用外にな…" at bounding box center [225, 116] width 212 height 62
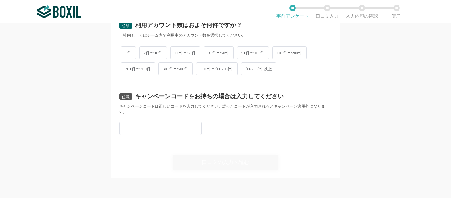
click at [178, 129] on input "text" at bounding box center [160, 127] width 82 height 13
paste input "Y3MCNV2F"
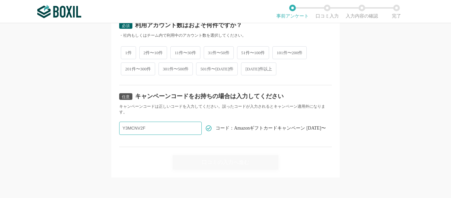
type input "Y3MCNV2F"
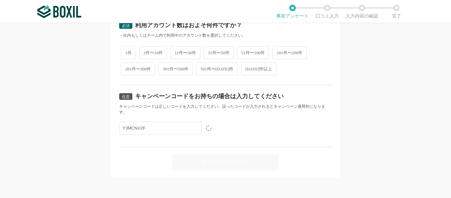
click at [262, 51] on span "51件〜100件" at bounding box center [253, 52] width 32 height 13
click at [243, 51] on input "51件〜100件" at bounding box center [241, 49] width 4 height 4
radio input "true"
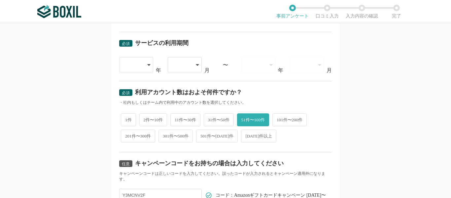
scroll to position [229, 0]
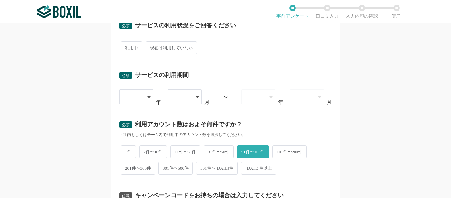
click at [141, 99] on div at bounding box center [136, 96] width 34 height 15
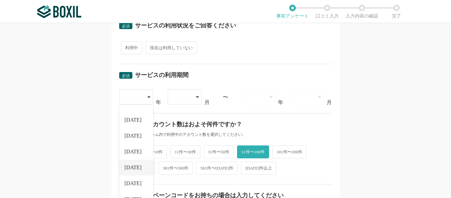
scroll to position [66, 0]
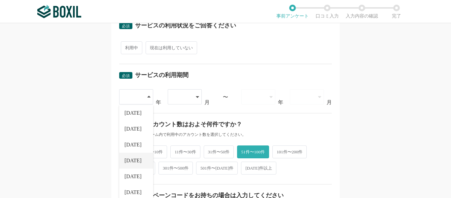
click at [135, 163] on li "[DATE]" at bounding box center [136, 160] width 34 height 16
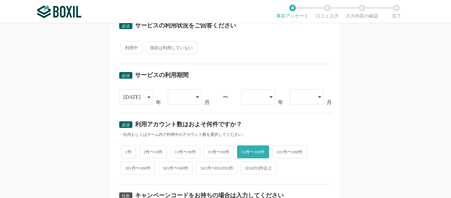
click at [135, 163] on li "[DATE]" at bounding box center [136, 165] width 34 height 16
click at [136, 100] on div "[DATE]" at bounding box center [132, 97] width 19 height 15
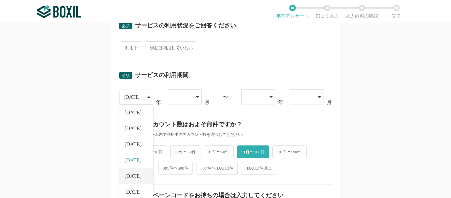
click at [134, 175] on span "[DATE]" at bounding box center [132, 175] width 17 height 5
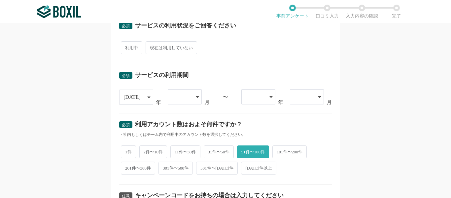
click at [181, 95] on div at bounding box center [181, 96] width 19 height 15
click at [179, 162] on li "04" at bounding box center [185, 163] width 34 height 16
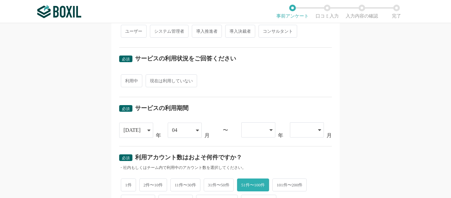
click at [133, 78] on span "利用中" at bounding box center [131, 80] width 21 height 13
click at [127, 78] on input "利用中" at bounding box center [124, 77] width 4 height 4
radio input "true"
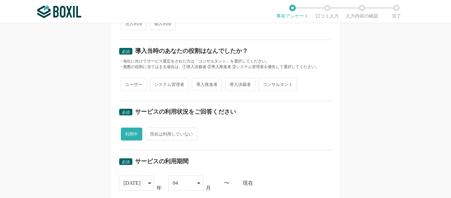
scroll to position [130, 0]
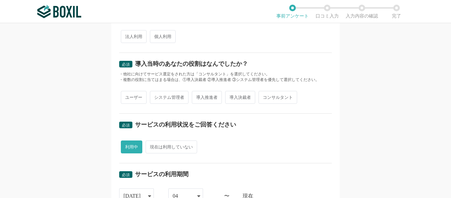
click at [170, 100] on span "システム管理者" at bounding box center [169, 97] width 39 height 13
click at [156, 96] on input "システム管理者" at bounding box center [153, 94] width 4 height 4
radio input "true"
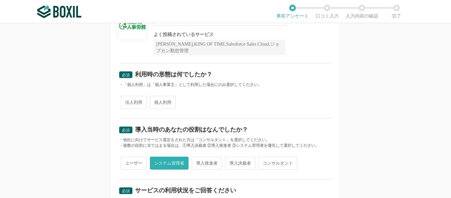
scroll to position [64, 0]
click at [155, 105] on span "個人利用" at bounding box center [163, 102] width 26 height 13
click at [155, 101] on input "個人利用" at bounding box center [153, 99] width 4 height 4
radio input "true"
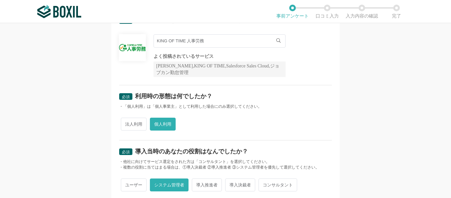
scroll to position [31, 0]
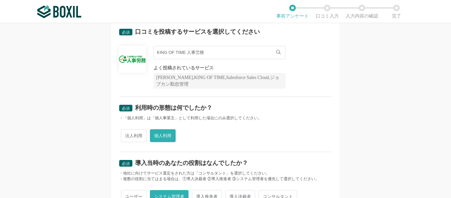
click at [138, 143] on div "法人利用 個人利用" at bounding box center [225, 135] width 212 height 16
click at [136, 133] on span "法人利用" at bounding box center [134, 135] width 26 height 13
click at [127, 133] on input "法人利用" at bounding box center [124, 132] width 4 height 4
radio input "true"
radio input "false"
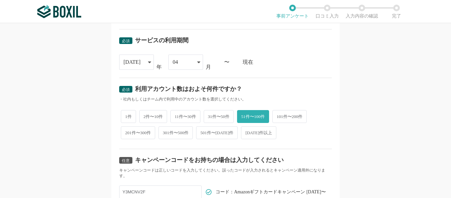
scroll to position [328, 0]
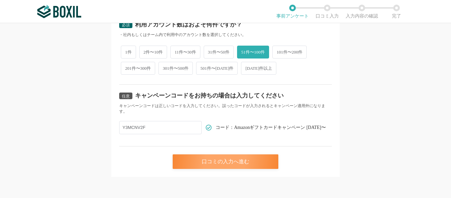
click at [230, 163] on div "口コミの入力へ進む" at bounding box center [226, 161] width 106 height 15
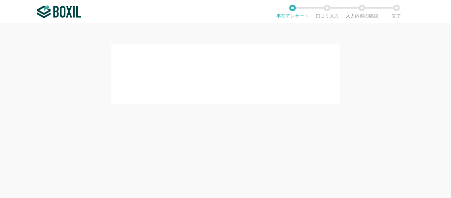
scroll to position [0, 0]
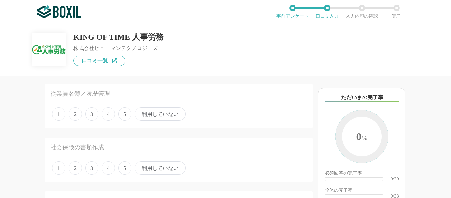
scroll to position [33, 0]
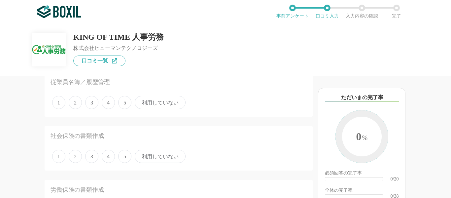
click at [107, 102] on span "4" at bounding box center [108, 102] width 13 height 13
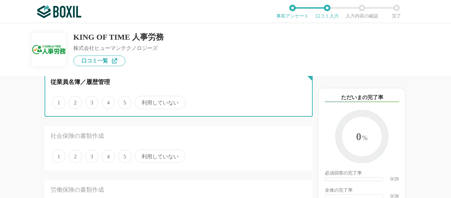
click at [107, 101] on input "4" at bounding box center [105, 99] width 4 height 4
radio input "true"
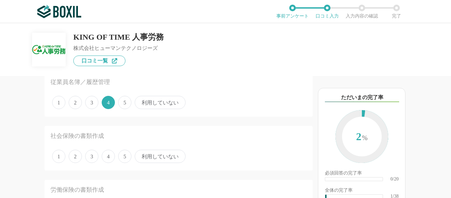
click at [87, 156] on span "3" at bounding box center [91, 155] width 13 height 13
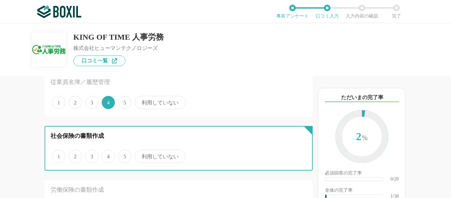
click at [87, 155] on input "3" at bounding box center [89, 152] width 4 height 4
radio input "true"
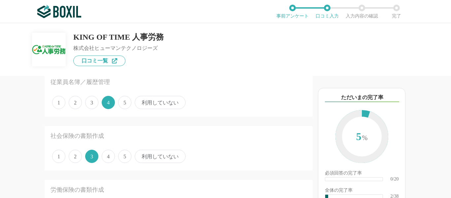
click at [120, 100] on span "5" at bounding box center [124, 102] width 13 height 13
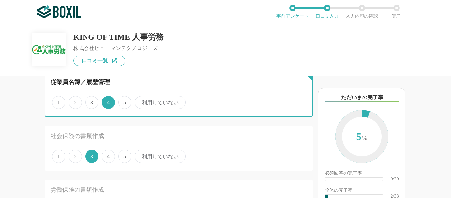
click at [120, 100] on input "5" at bounding box center [122, 99] width 4 height 4
radio input "true"
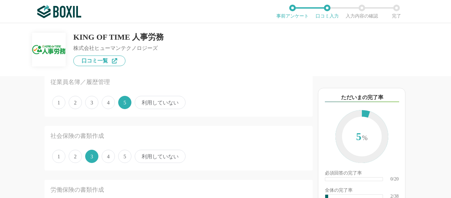
click at [110, 161] on span "4" at bounding box center [108, 155] width 13 height 13
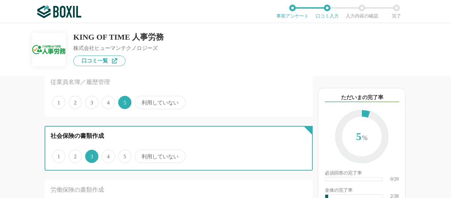
click at [108, 155] on input "4" at bounding box center [105, 152] width 4 height 4
radio input "true"
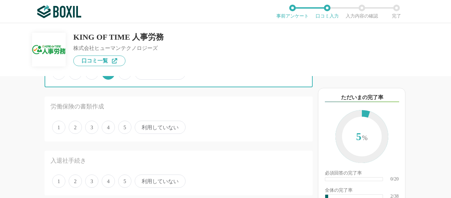
scroll to position [132, 0]
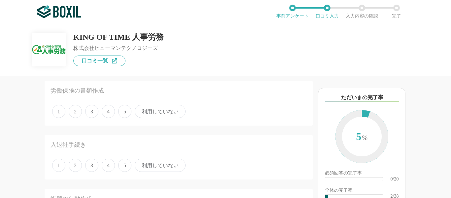
click at [113, 105] on label "4" at bounding box center [108, 111] width 13 height 13
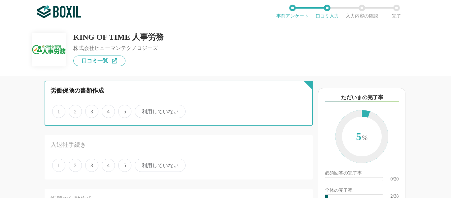
click at [108, 106] on input "4" at bounding box center [105, 108] width 4 height 4
radio input "true"
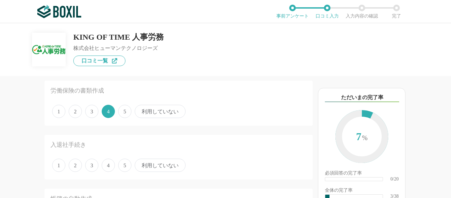
click at [109, 165] on span "4" at bounding box center [108, 164] width 13 height 13
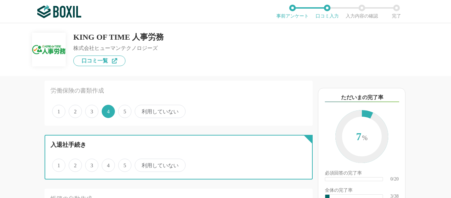
click at [108, 164] on input "4" at bounding box center [105, 161] width 4 height 4
radio input "true"
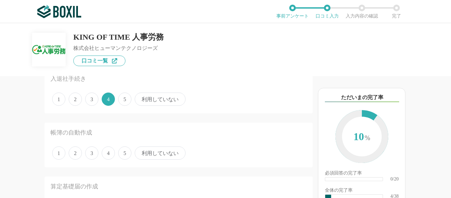
click at [107, 153] on span "4" at bounding box center [108, 152] width 13 height 13
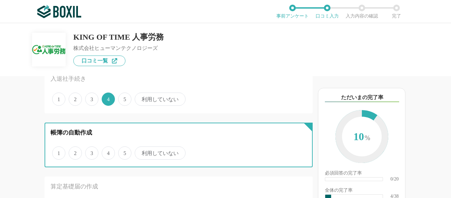
click at [107, 151] on input "4" at bounding box center [105, 149] width 4 height 4
radio input "true"
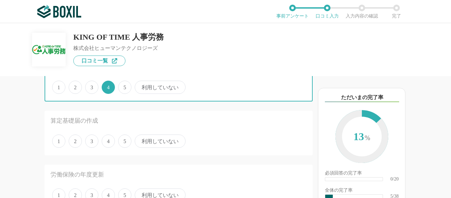
scroll to position [264, 0]
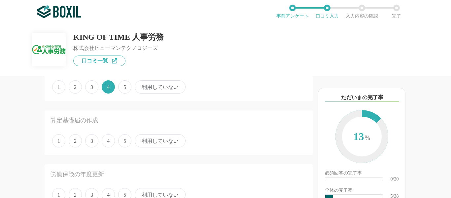
click at [97, 140] on span "3" at bounding box center [91, 140] width 13 height 13
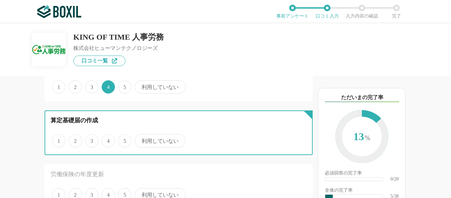
click at [91, 139] on input "3" at bounding box center [89, 137] width 4 height 4
radio input "true"
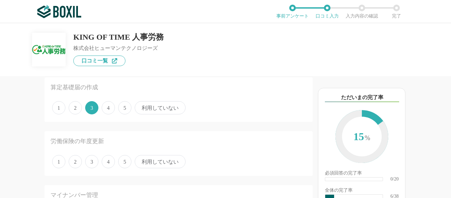
click at [104, 160] on span "4" at bounding box center [108, 161] width 13 height 13
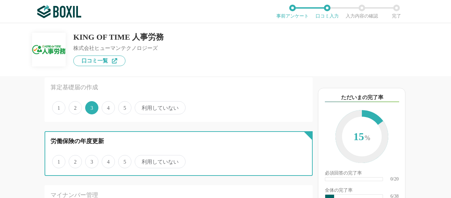
click at [104, 160] on input "4" at bounding box center [105, 158] width 4 height 4
radio input "true"
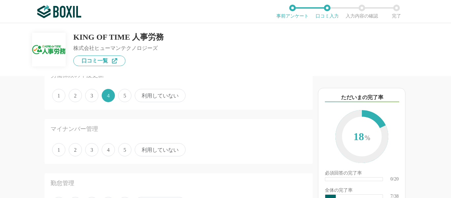
click at [104, 150] on span "4" at bounding box center [108, 149] width 13 height 13
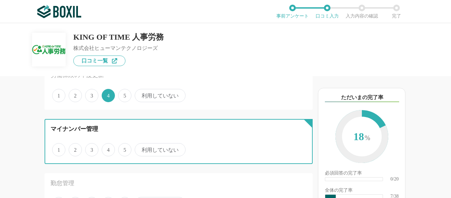
click at [104, 148] on input "4" at bounding box center [105, 146] width 4 height 4
radio input "true"
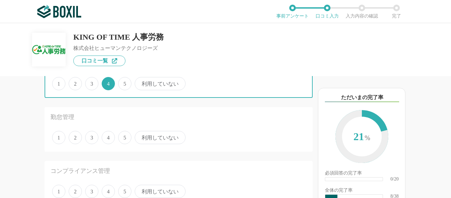
scroll to position [462, 0]
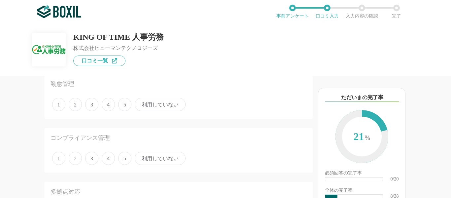
click at [112, 100] on span "4" at bounding box center [108, 104] width 13 height 13
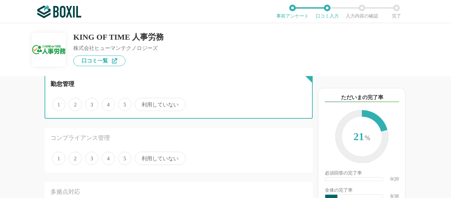
click at [108, 100] on input "4" at bounding box center [105, 101] width 4 height 4
radio input "true"
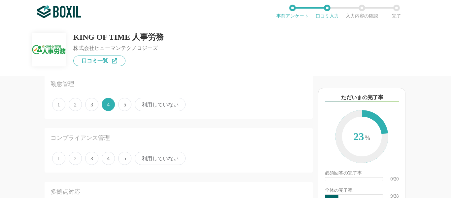
click at [128, 107] on span "5" at bounding box center [124, 104] width 13 height 13
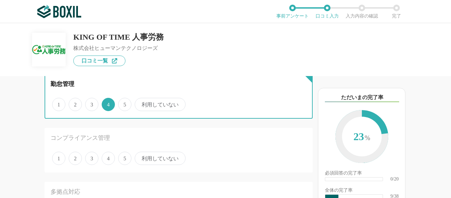
click at [124, 103] on input "5" at bounding box center [122, 101] width 4 height 4
radio input "true"
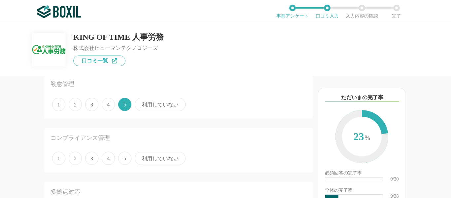
click at [97, 160] on span "3" at bounding box center [91, 157] width 13 height 13
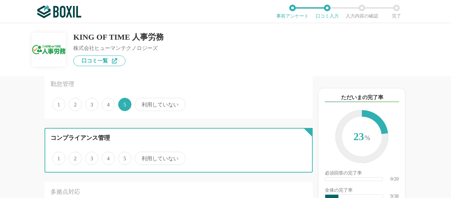
click at [91, 157] on input "3" at bounding box center [89, 154] width 4 height 4
radio input "true"
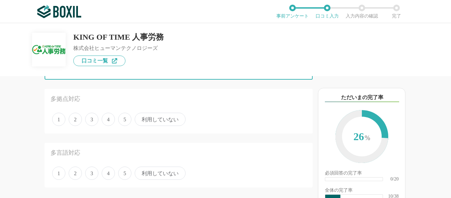
scroll to position [561, 0]
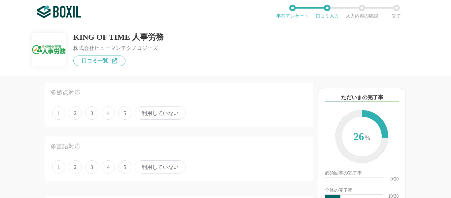
click at [164, 117] on span "利用していない" at bounding box center [160, 112] width 51 height 13
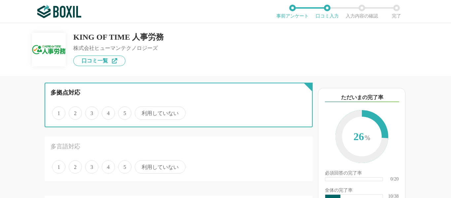
click at [141, 112] on input "利用していない" at bounding box center [138, 109] width 4 height 4
radio input "true"
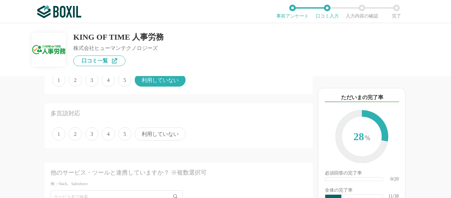
click at [155, 134] on span "利用していない" at bounding box center [160, 133] width 51 height 13
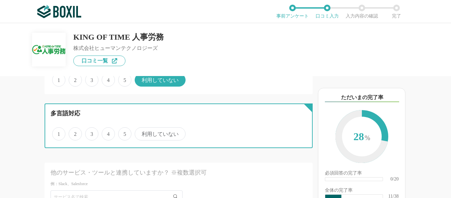
click at [141, 132] on input "利用していない" at bounding box center [138, 130] width 4 height 4
radio input "true"
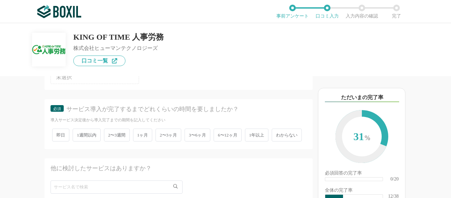
scroll to position [759, 0]
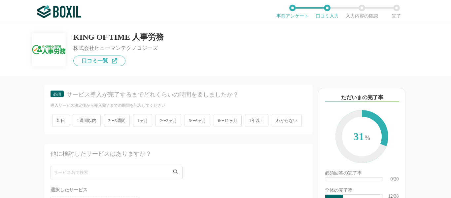
click at [146, 119] on span "1ヶ月" at bounding box center [142, 120] width 19 height 13
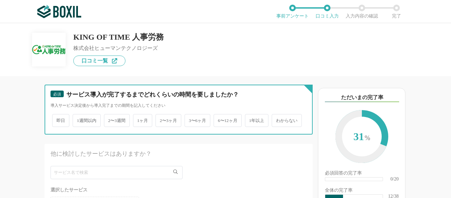
click at [139, 119] on input "1ヶ月" at bounding box center [137, 117] width 4 height 4
radio input "true"
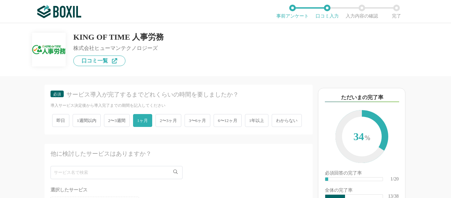
click at [173, 119] on span "2〜3ヶ月" at bounding box center [168, 120] width 26 height 13
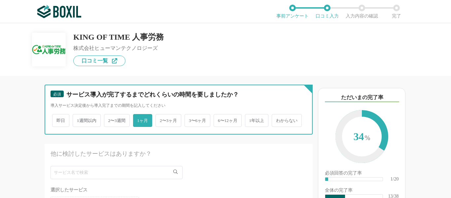
click at [161, 119] on input "2〜3ヶ月" at bounding box center [159, 117] width 4 height 4
radio input "true"
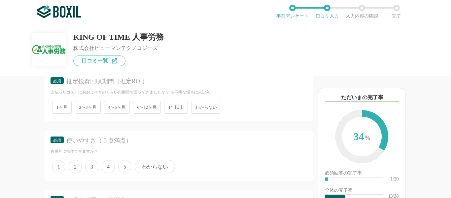
scroll to position [924, 0]
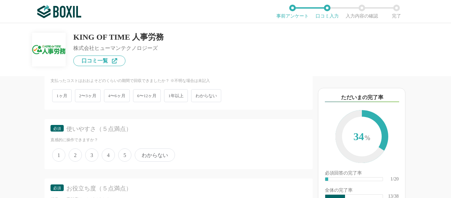
click at [120, 102] on span "4〜6ヶ月" at bounding box center [117, 95] width 26 height 13
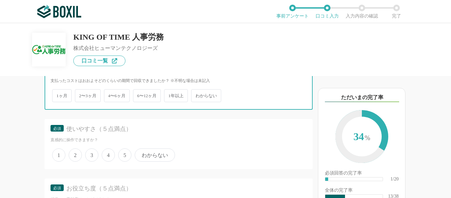
click at [110, 94] on input "4〜6ヶ月" at bounding box center [108, 92] width 4 height 4
radio input "true"
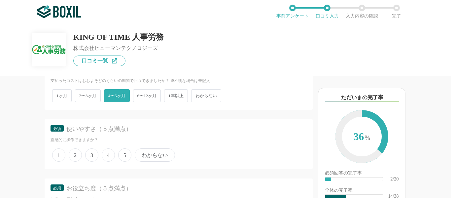
click at [192, 104] on div "1ヶ月 2〜3ヶ月 4〜6ヶ月 6〜12ヶ月 1年以上 わからない" at bounding box center [178, 95] width 256 height 16
click at [142, 102] on span "6〜12ヶ月" at bounding box center [147, 95] width 28 height 13
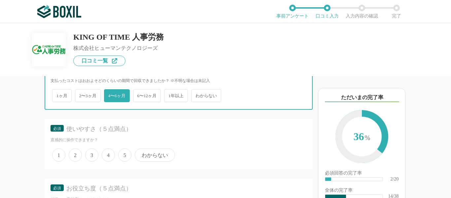
click at [139, 94] on input "6〜12ヶ月" at bounding box center [137, 92] width 4 height 4
radio input "true"
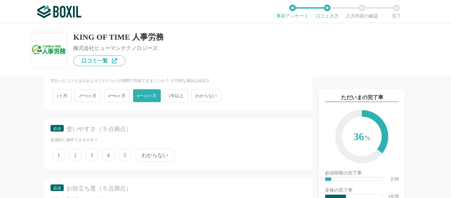
click at [177, 102] on span "1年以上" at bounding box center [176, 95] width 24 height 13
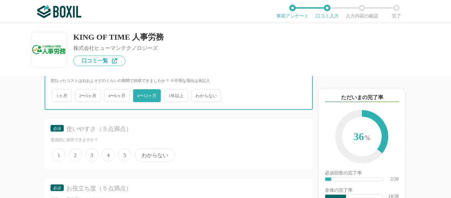
click at [170, 94] on input "1年以上" at bounding box center [168, 92] width 4 height 4
radio input "true"
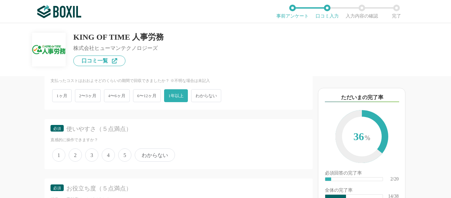
click at [148, 102] on span "6〜12ヶ月" at bounding box center [147, 95] width 28 height 13
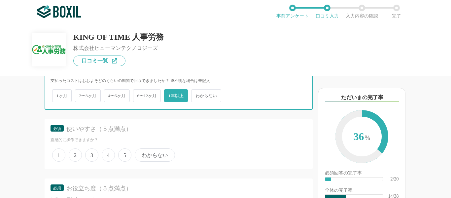
click at [139, 94] on input "6〜12ヶ月" at bounding box center [137, 92] width 4 height 4
radio input "true"
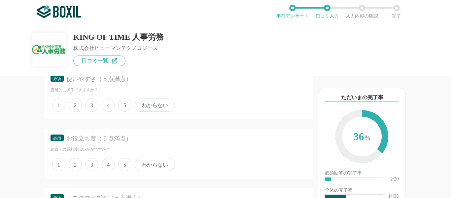
scroll to position [990, 0]
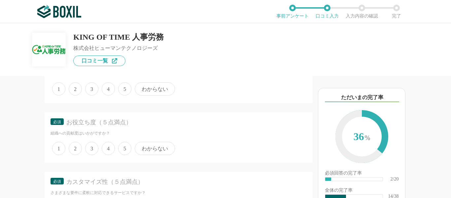
click at [97, 95] on span "3" at bounding box center [91, 88] width 13 height 13
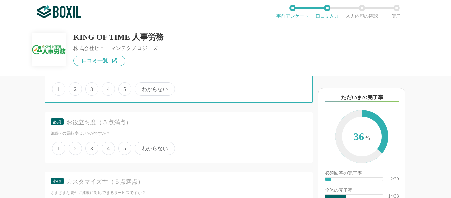
click at [91, 87] on input "3" at bounding box center [89, 85] width 4 height 4
radio input "true"
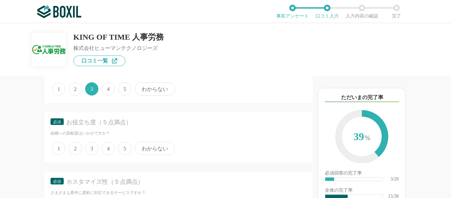
click at [111, 95] on span "4" at bounding box center [108, 88] width 13 height 13
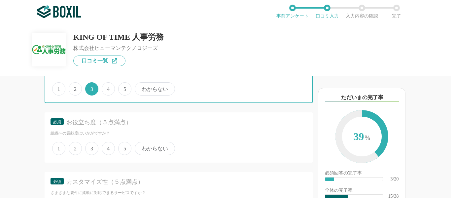
click at [108, 87] on input "4" at bounding box center [105, 85] width 4 height 4
radio input "true"
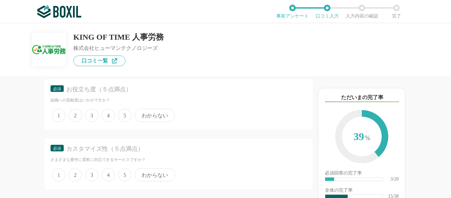
click at [97, 122] on span "3" at bounding box center [91, 115] width 13 height 13
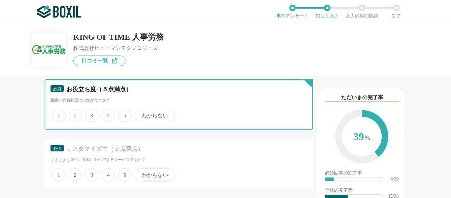
click at [91, 114] on input "3" at bounding box center [89, 112] width 4 height 4
radio input "true"
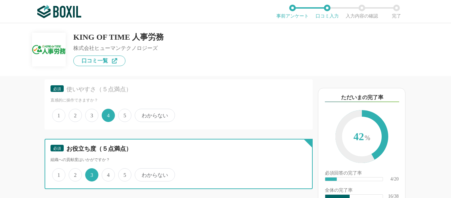
scroll to position [957, 0]
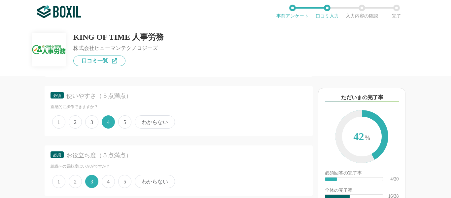
click at [121, 128] on span "5" at bounding box center [124, 121] width 13 height 13
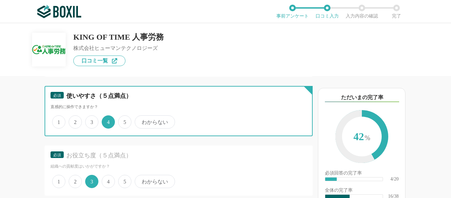
click at [121, 120] on input "5" at bounding box center [122, 118] width 4 height 4
radio input "true"
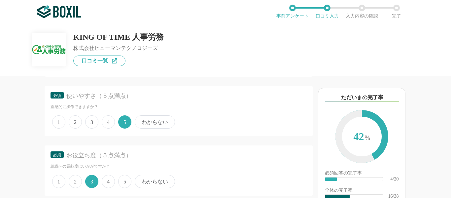
click at [112, 128] on span "4" at bounding box center [108, 121] width 13 height 13
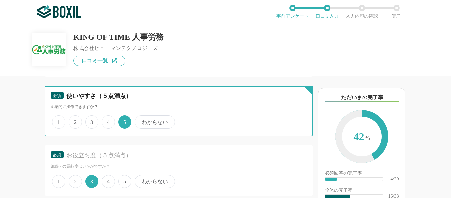
click at [108, 120] on input "4" at bounding box center [105, 118] width 4 height 4
radio input "true"
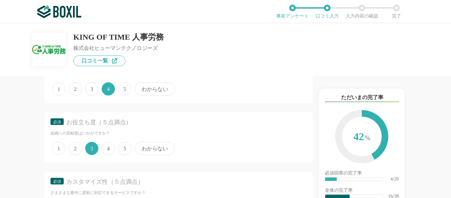
drag, startPoint x: 115, startPoint y: 158, endPoint x: 109, endPoint y: 162, distance: 7.0
click at [115, 156] on div "1 2 3 4 5 わからない" at bounding box center [178, 148] width 256 height 16
click at [109, 155] on span "4" at bounding box center [108, 148] width 13 height 13
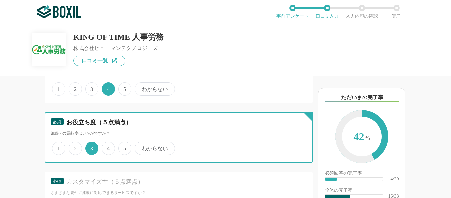
click at [108, 147] on input "4" at bounding box center [105, 145] width 4 height 4
radio input "true"
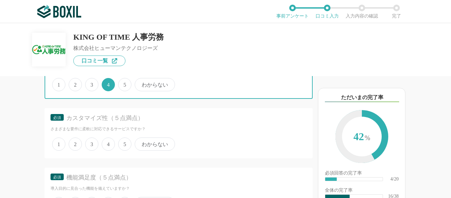
scroll to position [1056, 0]
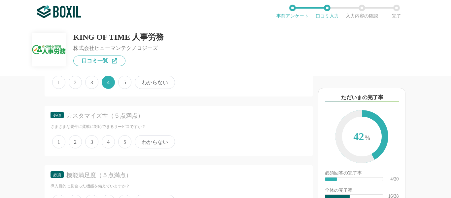
click at [95, 148] on span "3" at bounding box center [91, 141] width 13 height 13
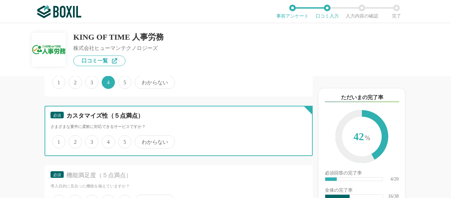
click at [91, 140] on input "3" at bounding box center [89, 138] width 4 height 4
radio input "true"
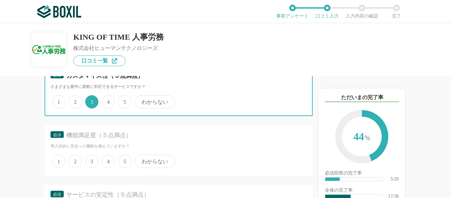
scroll to position [1122, 0]
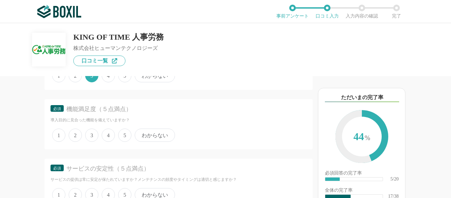
click at [111, 142] on span "4" at bounding box center [108, 134] width 13 height 13
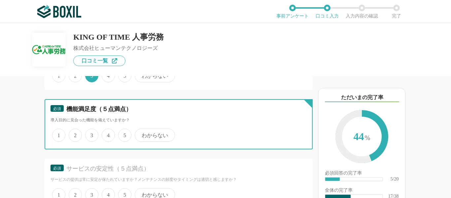
click at [108, 134] on input "4" at bounding box center [105, 131] width 4 height 4
radio input "true"
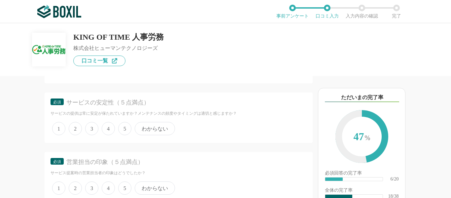
click at [123, 135] on span "5" at bounding box center [124, 128] width 13 height 13
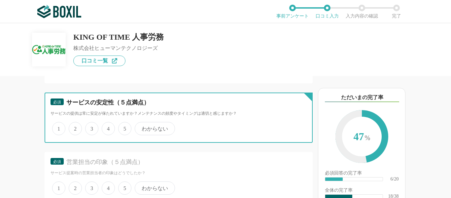
click at [123, 127] on input "5" at bounding box center [122, 125] width 4 height 4
radio input "true"
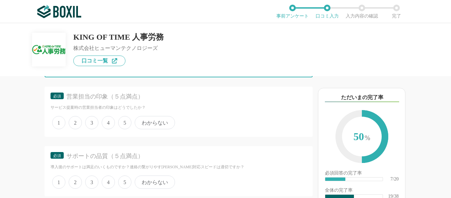
scroll to position [1254, 0]
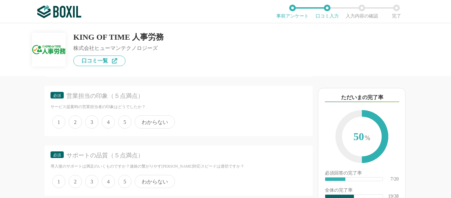
click at [97, 128] on span "3" at bounding box center [91, 121] width 13 height 13
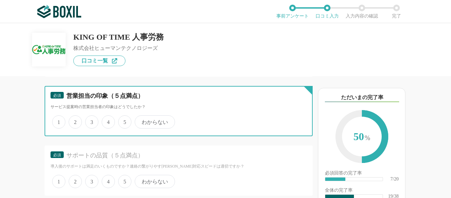
click at [91, 120] on input "3" at bounding box center [89, 118] width 4 height 4
radio input "true"
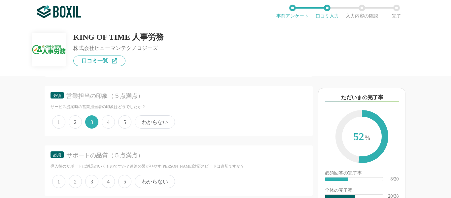
click at [110, 128] on span "4" at bounding box center [108, 121] width 13 height 13
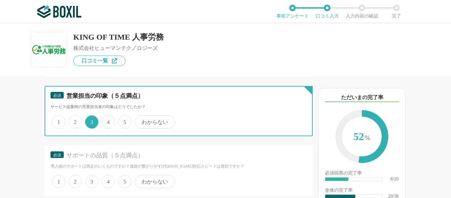
click at [108, 120] on input "4" at bounding box center [105, 118] width 4 height 4
radio input "true"
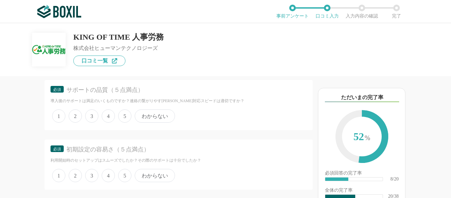
scroll to position [1320, 0]
click at [111, 122] on span "4" at bounding box center [108, 115] width 13 height 13
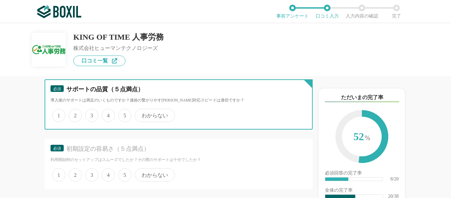
click at [108, 114] on input "4" at bounding box center [105, 112] width 4 height 4
radio input "true"
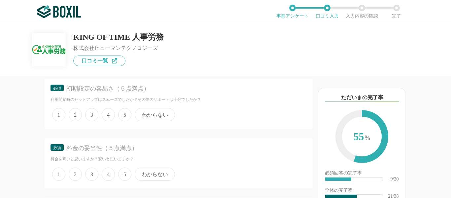
scroll to position [1386, 0]
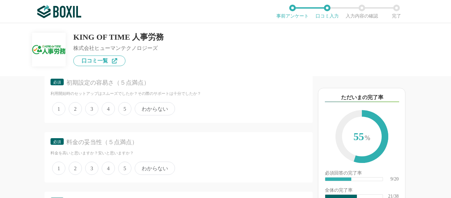
click at [114, 115] on label "4" at bounding box center [108, 108] width 13 height 13
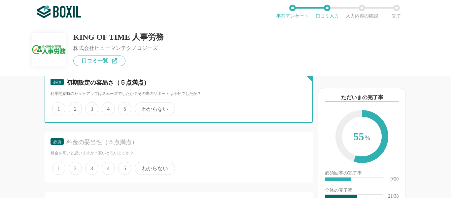
click at [108, 107] on input "4" at bounding box center [105, 105] width 4 height 4
radio input "true"
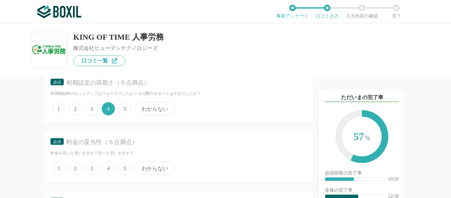
click at [97, 115] on span "3" at bounding box center [91, 108] width 13 height 13
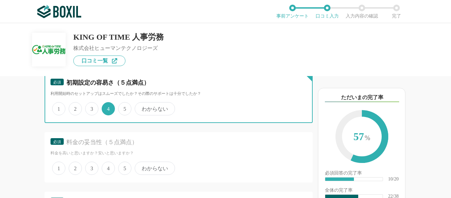
click at [91, 107] on input "3" at bounding box center [89, 105] width 4 height 4
radio input "true"
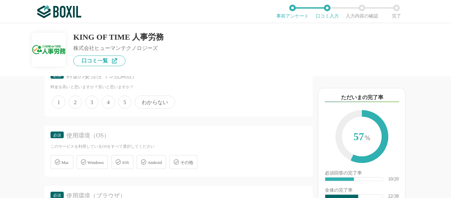
click at [121, 109] on span "5" at bounding box center [124, 101] width 13 height 13
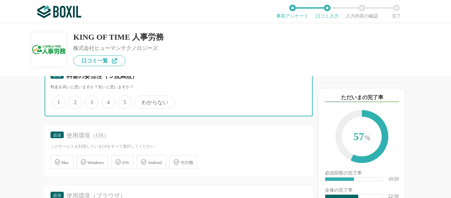
click at [121, 101] on input "5" at bounding box center [122, 98] width 4 height 4
radio input "true"
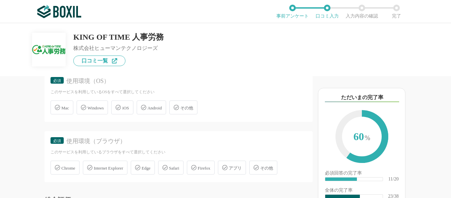
scroll to position [1518, 0]
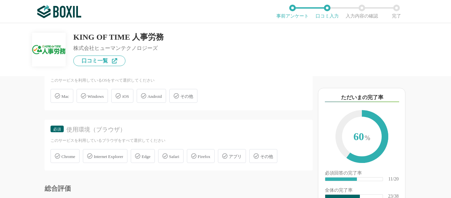
click at [102, 99] on span "Windows" at bounding box center [95, 96] width 16 height 5
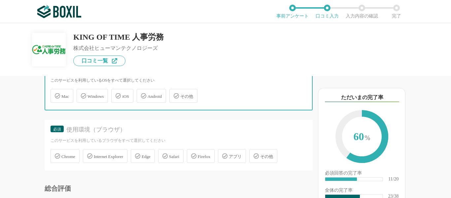
click at [82, 94] on input "Windows" at bounding box center [80, 92] width 4 height 4
checkbox input "true"
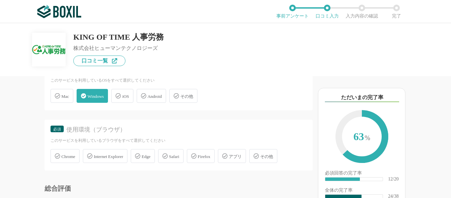
click at [69, 163] on div "Chrome" at bounding box center [64, 156] width 29 height 14
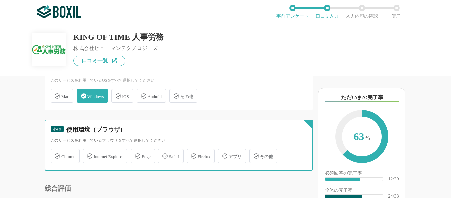
click at [56, 154] on input "Chrome" at bounding box center [54, 152] width 4 height 4
checkbox input "true"
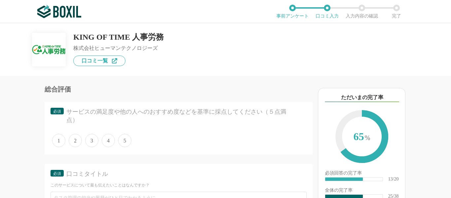
scroll to position [1650, 0]
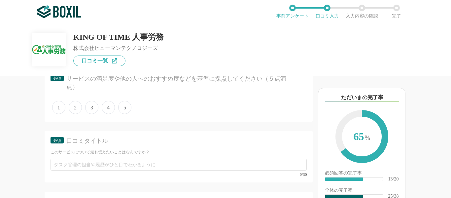
click at [112, 114] on span "4" at bounding box center [108, 107] width 13 height 13
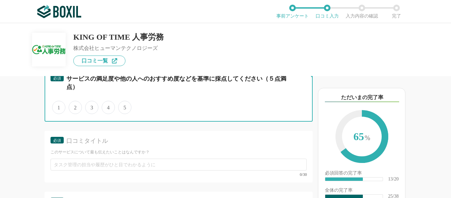
click at [108, 106] on input "4" at bounding box center [105, 104] width 4 height 4
radio input "true"
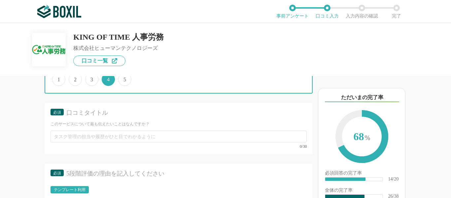
scroll to position [1716, 0]
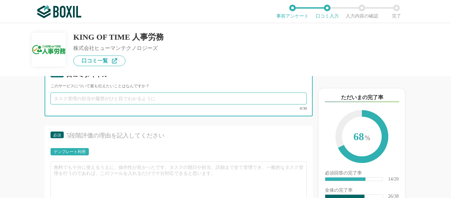
click at [112, 104] on input "text" at bounding box center [178, 98] width 256 height 12
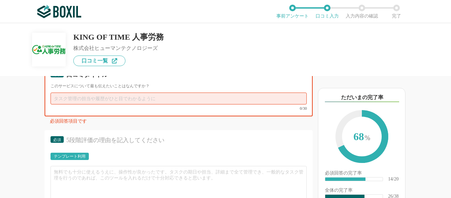
click at [107, 104] on input "text" at bounding box center [178, 98] width 256 height 12
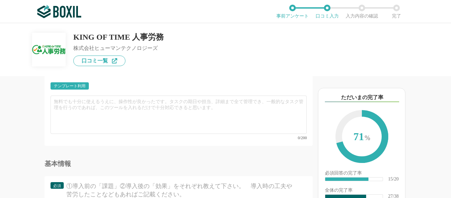
scroll to position [1782, 0]
type input "コスパ最強の人事労務管理サービスです！"
click at [81, 87] on div "テンプレート利用" at bounding box center [70, 85] width 32 height 4
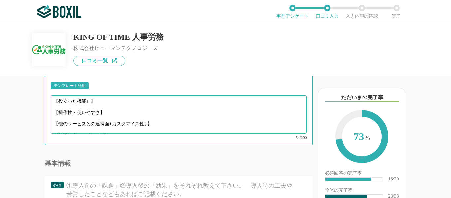
click at [110, 123] on textarea "【役立った機能面】 【操作性・使いやすさ】 【他のサービスとの連携面(カスタマイズ性)】 【営業担当やサポート面】" at bounding box center [178, 114] width 256 height 38
click at [110, 117] on textarea "【役立った機能面】 【操作性・使いやすさ】 【他のサービスとの連携面(カスタマイズ性)】 【営業担当やサポート面】" at bounding box center [178, 114] width 256 height 38
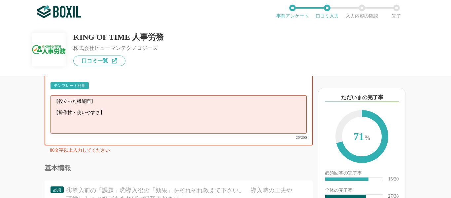
scroll to position [0, 0]
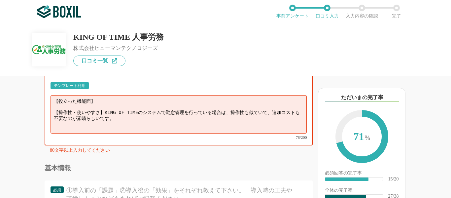
click at [101, 114] on textarea "【役立った機能面】 【操作性・使いやすさ】KING OF TIMEのシステムで勤怠管理を行っている場合は、操作性も似ていて、追加コストも不要なのが素晴らしいで…" at bounding box center [178, 114] width 256 height 38
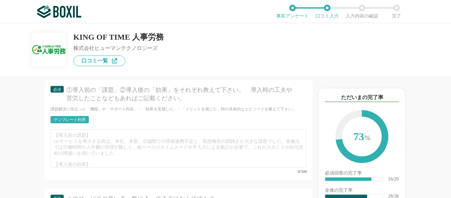
scroll to position [1881, 0]
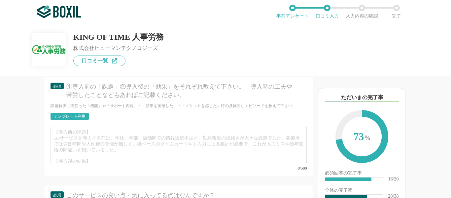
type textarea "【役立った機能面】シンプルなUIで、直感的な操作が可能なところが良いです。社内の人材管理に一役買っています。 【操作性・使いやすさ】KING OF TIMEの…"
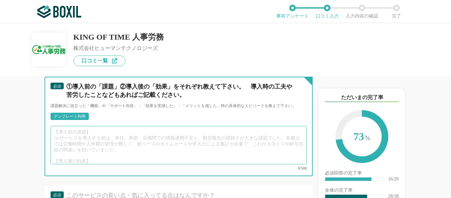
click at [128, 139] on textarea at bounding box center [178, 145] width 256 height 38
click at [102, 141] on textarea at bounding box center [178, 145] width 256 height 38
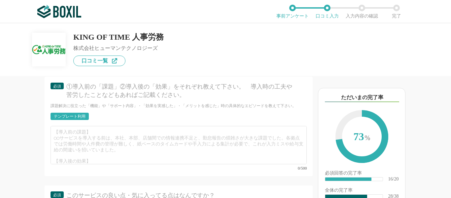
click at [81, 118] on div "テンプレート利用" at bounding box center [70, 116] width 32 height 4
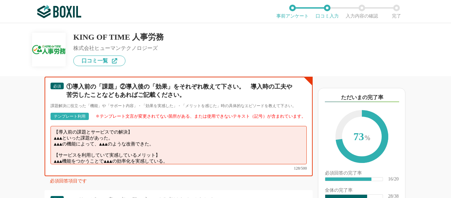
click at [151, 153] on textarea "【導入前の課題とサービスでの解決】 ▲▲▲といった課題があった。 ▲▲▲の機能によって、▲▲▲のような改善できた。 【サービスを利用していて実感しているメリッ…" at bounding box center [178, 145] width 256 height 38
drag, startPoint x: 171, startPoint y: 158, endPoint x: 36, endPoint y: 153, distance: 135.3
click at [36, 153] on div "労務管理システムの機能について（5点満点で評価してください） 従業員名簿／履歴管理 1 2 3 4 5 利用していない 社会保険の書類作成 1 2 3 4 5…" at bounding box center [156, 137] width 312 height 122
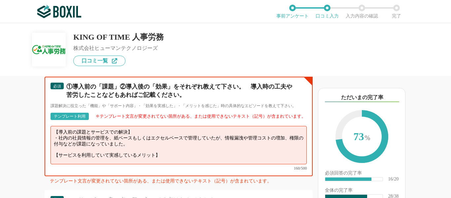
scroll to position [0, 0]
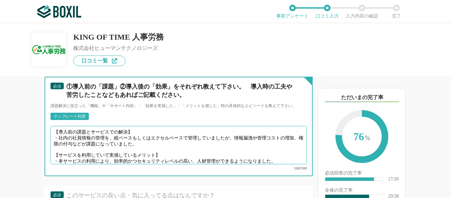
type textarea "【導入前の課題とサービスでの解決】 ・社内の社員情報の管理を、紙ベースもしくはエクセルベースで管理していましたが、情報漏洩や管理コストの増加、権限の付与などが…"
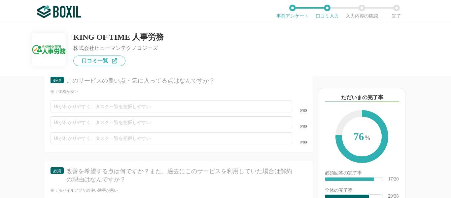
scroll to position [1980, 0]
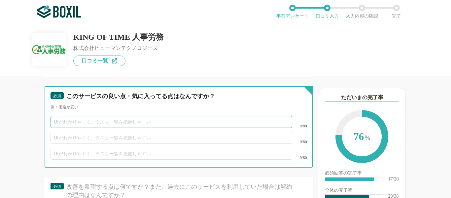
click at [121, 128] on input "text" at bounding box center [171, 122] width 242 height 12
type input "こ"
type input "か"
type input "導入コストが低い"
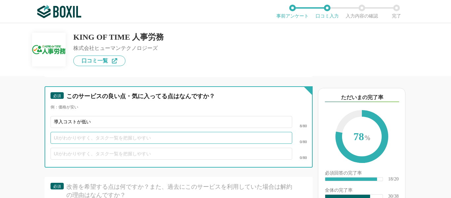
click at [128, 144] on input "text" at bounding box center [171, 138] width 242 height 12
type input "UIが使いやすい"
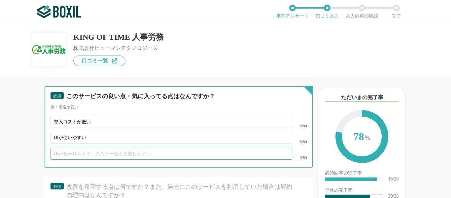
click at [160, 159] on input "text" at bounding box center [171, 153] width 242 height 12
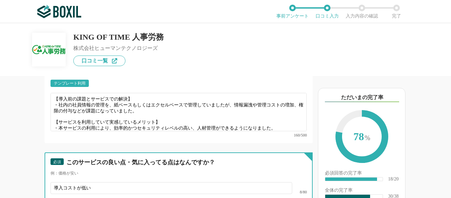
scroll to position [1881, 0]
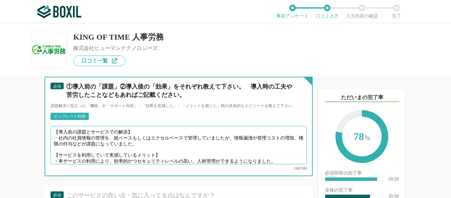
click at [271, 164] on textarea "【導入前の課題とサービスでの解決】 ・社内の社員情報の管理を、紙ベースもしくはエクセルベースで管理していましたが、情報漏洩や管理コストの増加、権限の付与などが…" at bounding box center [178, 145] width 256 height 38
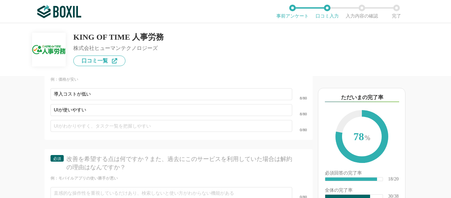
scroll to position [2046, 0]
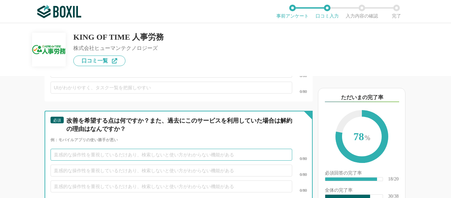
click at [111, 160] on input "text" at bounding box center [171, 154] width 242 height 12
type input "さ"
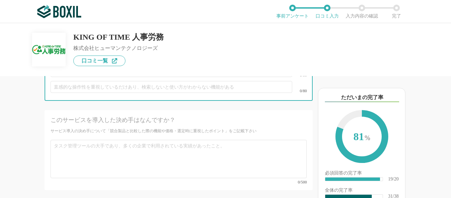
scroll to position [2145, 0]
type input "他のサービスに比べるとできる業務が少ない"
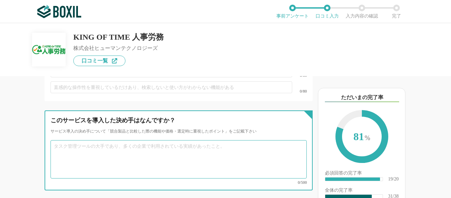
click at [106, 159] on textarea at bounding box center [178, 159] width 256 height 38
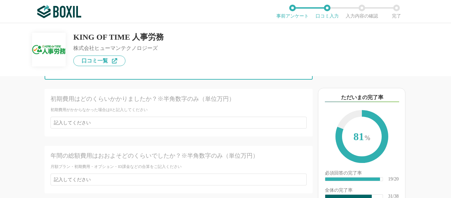
scroll to position [2244, 0]
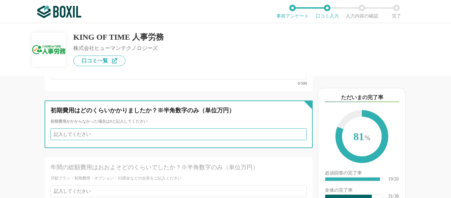
click at [126, 133] on input "number" at bounding box center [178, 134] width 256 height 12
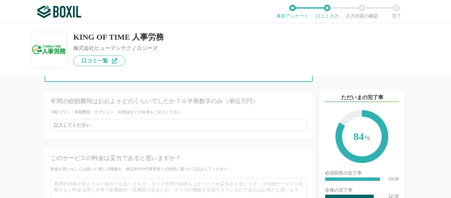
type input "0"
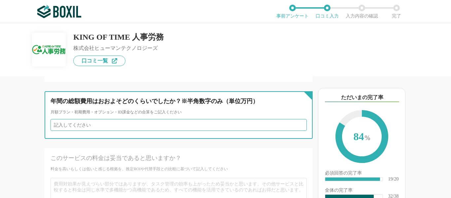
click at [109, 130] on input "number" at bounding box center [178, 125] width 256 height 12
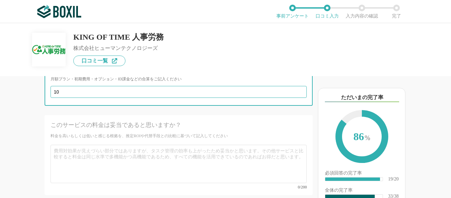
type input "1"
type input "0"
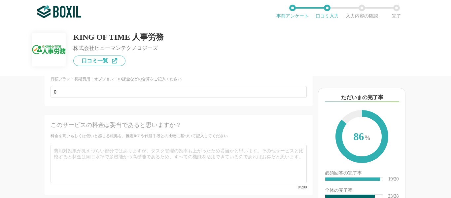
click at [132, 129] on div "このサービスの料金は妥当であると思いますか？" at bounding box center [165, 125] width 231 height 8
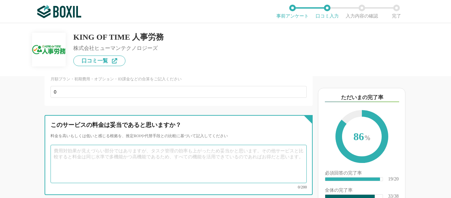
click at [125, 153] on textarea at bounding box center [178, 164] width 256 height 38
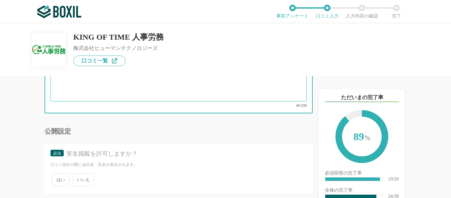
scroll to position [2442, 0]
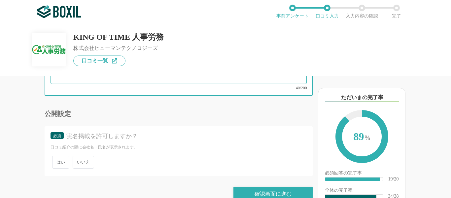
type textarea "KING OF TIME勤怠管理システムを使っている会社には、大変コスパが良いです。"
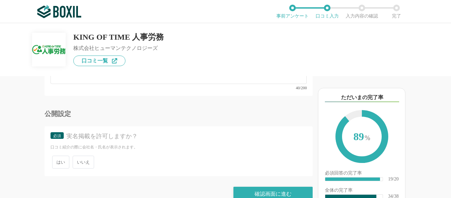
click at [97, 162] on div "はい いいえ" at bounding box center [178, 162] width 256 height 16
click at [90, 160] on span "いいえ" at bounding box center [83, 161] width 21 height 13
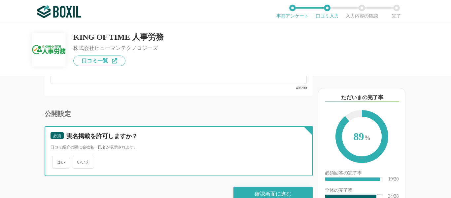
click at [79, 160] on input "いいえ" at bounding box center [76, 158] width 4 height 4
radio input "true"
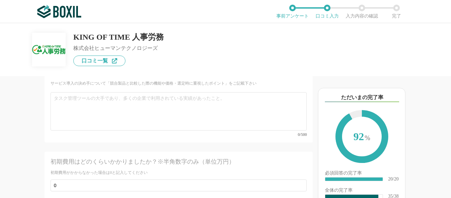
scroll to position [2178, 0]
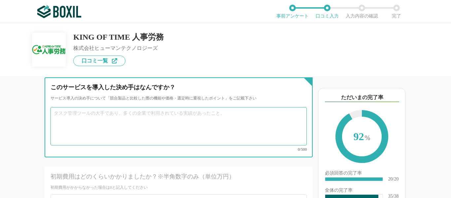
click at [125, 137] on textarea at bounding box center [178, 126] width 256 height 38
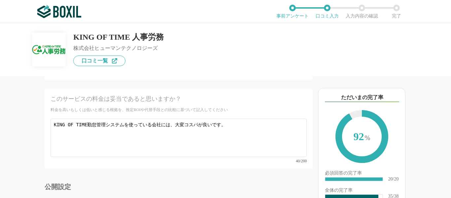
scroll to position [2376, 0]
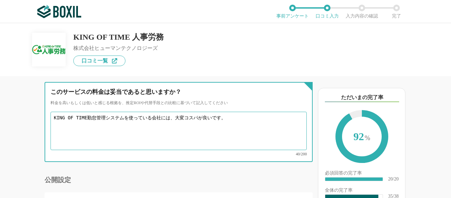
drag, startPoint x: 153, startPoint y: 121, endPoint x: 44, endPoint y: 114, distance: 109.1
click at [44, 114] on div "労務管理システムの機能について（5点満点で評価してください） 従業員名簿／履歴管理 1 2 3 4 5 利用していない 社会保険の書類作成 1 2 3 4 5…" at bounding box center [156, 137] width 312 height 122
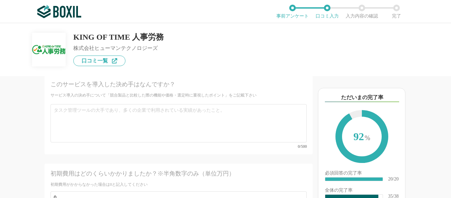
scroll to position [2178, 0]
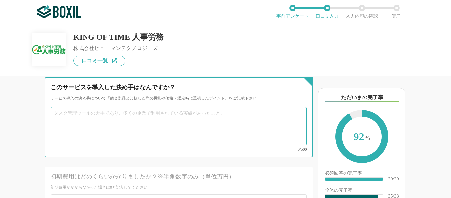
click at [82, 131] on textarea at bounding box center [178, 126] width 256 height 38
paste textarea "KING OF TIME勤怠管理システムを使っている会"
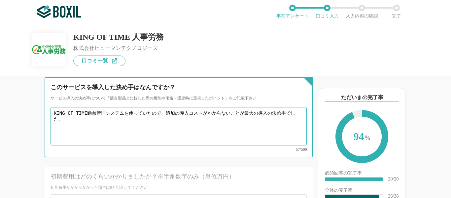
type textarea "KING OF TIME勤怠管理システムを使っていたので、追加の導入コストがかからないことが最大の導入の決め手でした。"
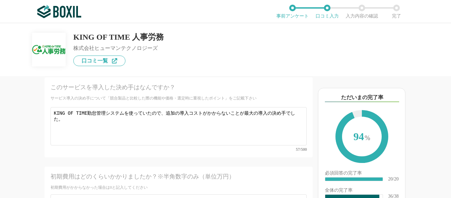
click at [205, 91] on div "このサービスを導入した決め手はなんですか？" at bounding box center [165, 87] width 231 height 8
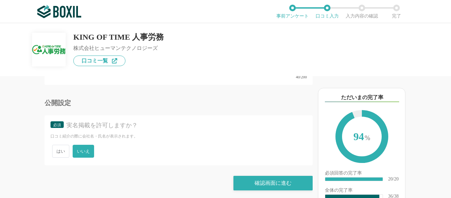
scroll to position [2455, 0]
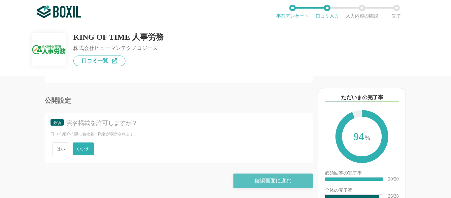
click at [261, 179] on div "確認画面に進む" at bounding box center [272, 180] width 79 height 15
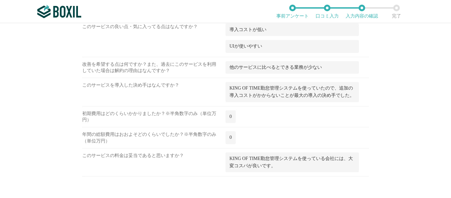
scroll to position [1016, 0]
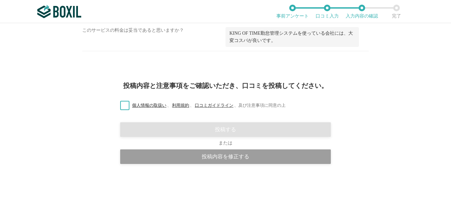
click at [127, 106] on label "個人情報の取扱い 、 利用規約 、 口コミガイドライン 、 及び注意事項に同意の上" at bounding box center [200, 105] width 171 height 7
click at [0, 0] on input "個人情報の取扱い 、 利用規約 、 口コミガイドライン 、 及び注意事項に同意の上" at bounding box center [0, 0] width 0 height 0
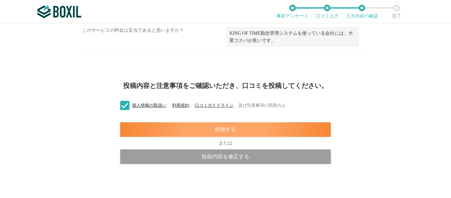
click at [219, 133] on div "投稿する" at bounding box center [225, 129] width 211 height 15
